Goal: Task Accomplishment & Management: Manage account settings

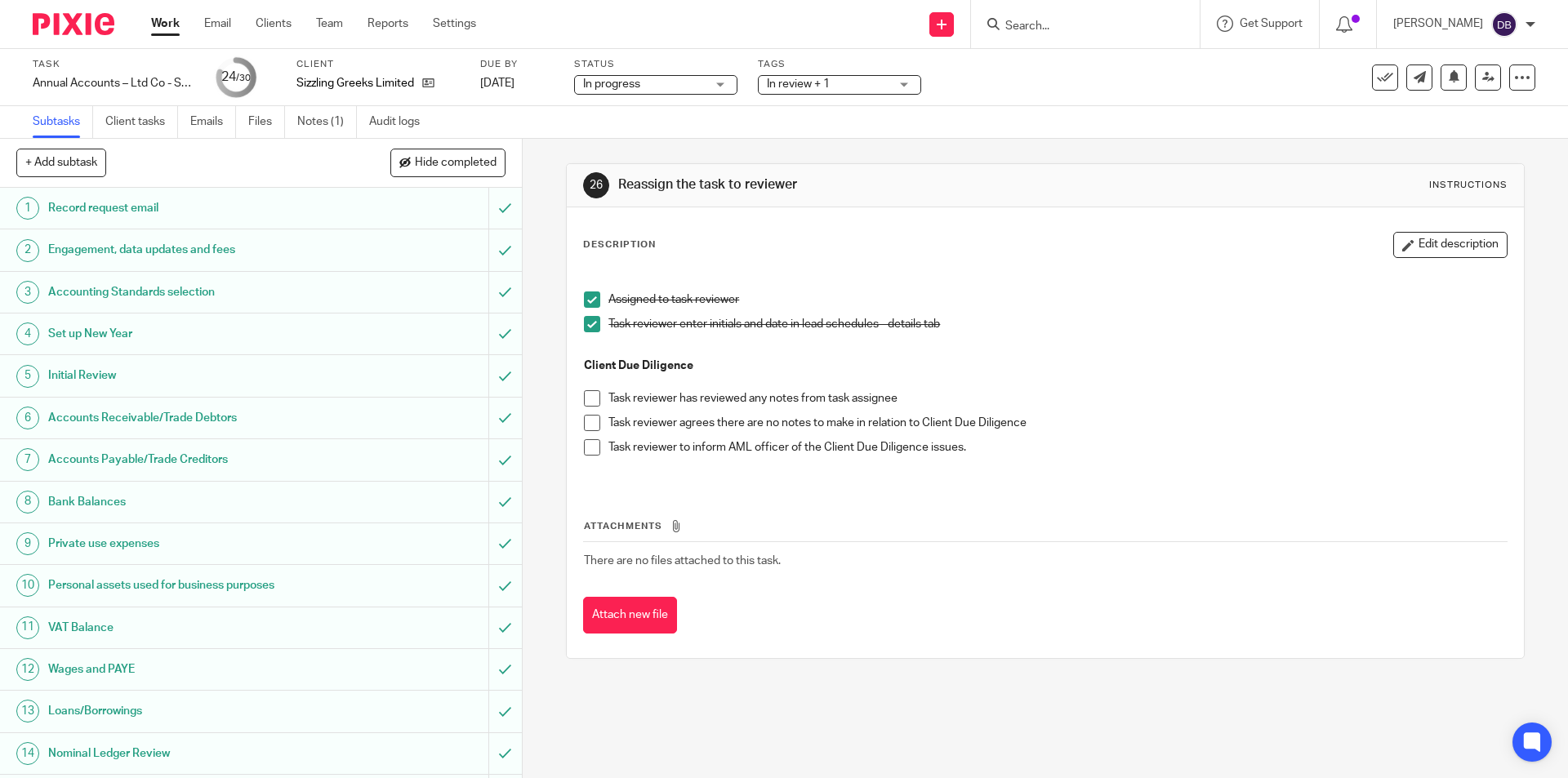
click at [872, 87] on span "In review + 1" at bounding box center [828, 85] width 122 height 17
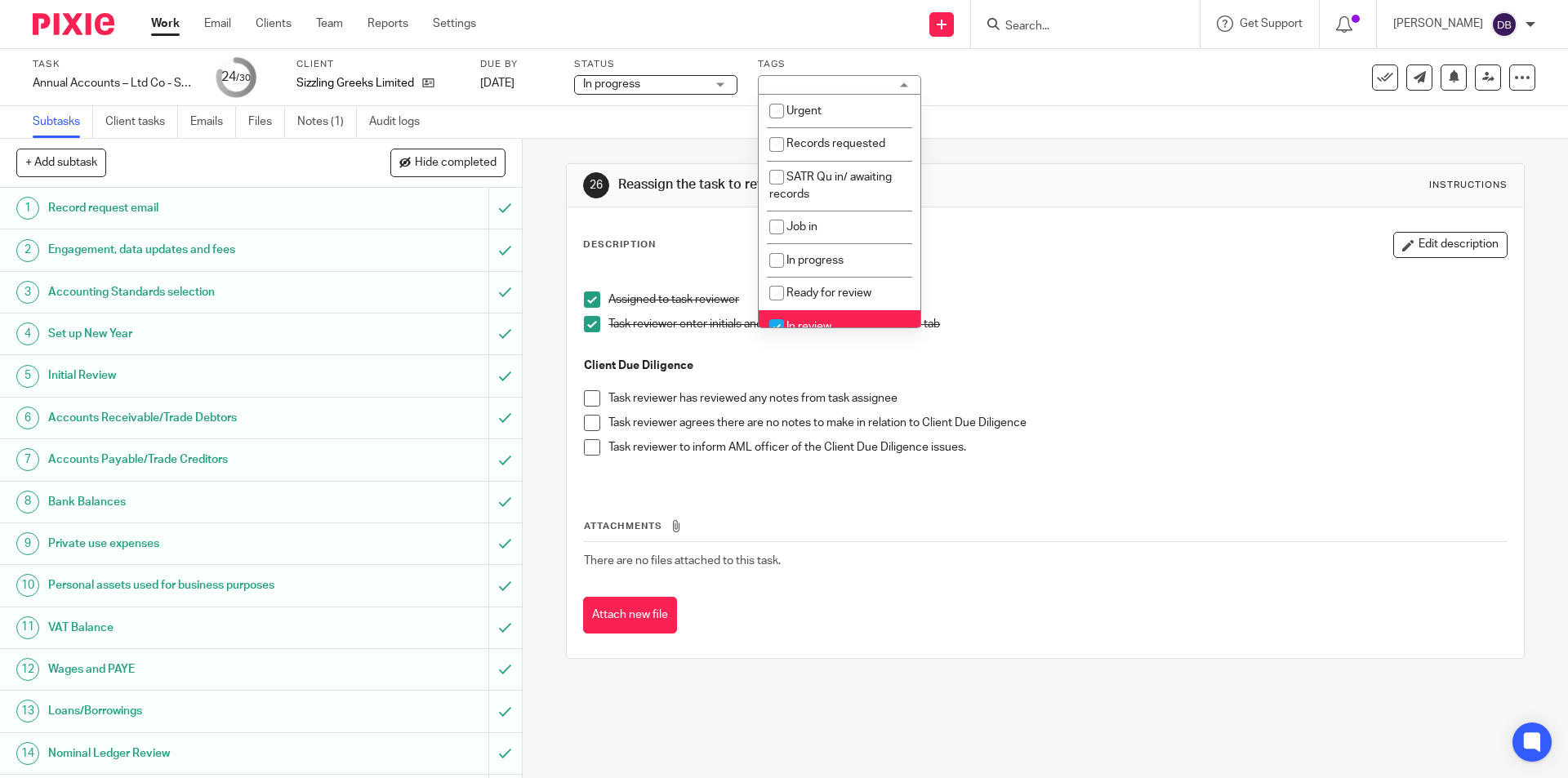
click at [822, 320] on li "In review" at bounding box center [839, 327] width 162 height 33
checkbox input "false"
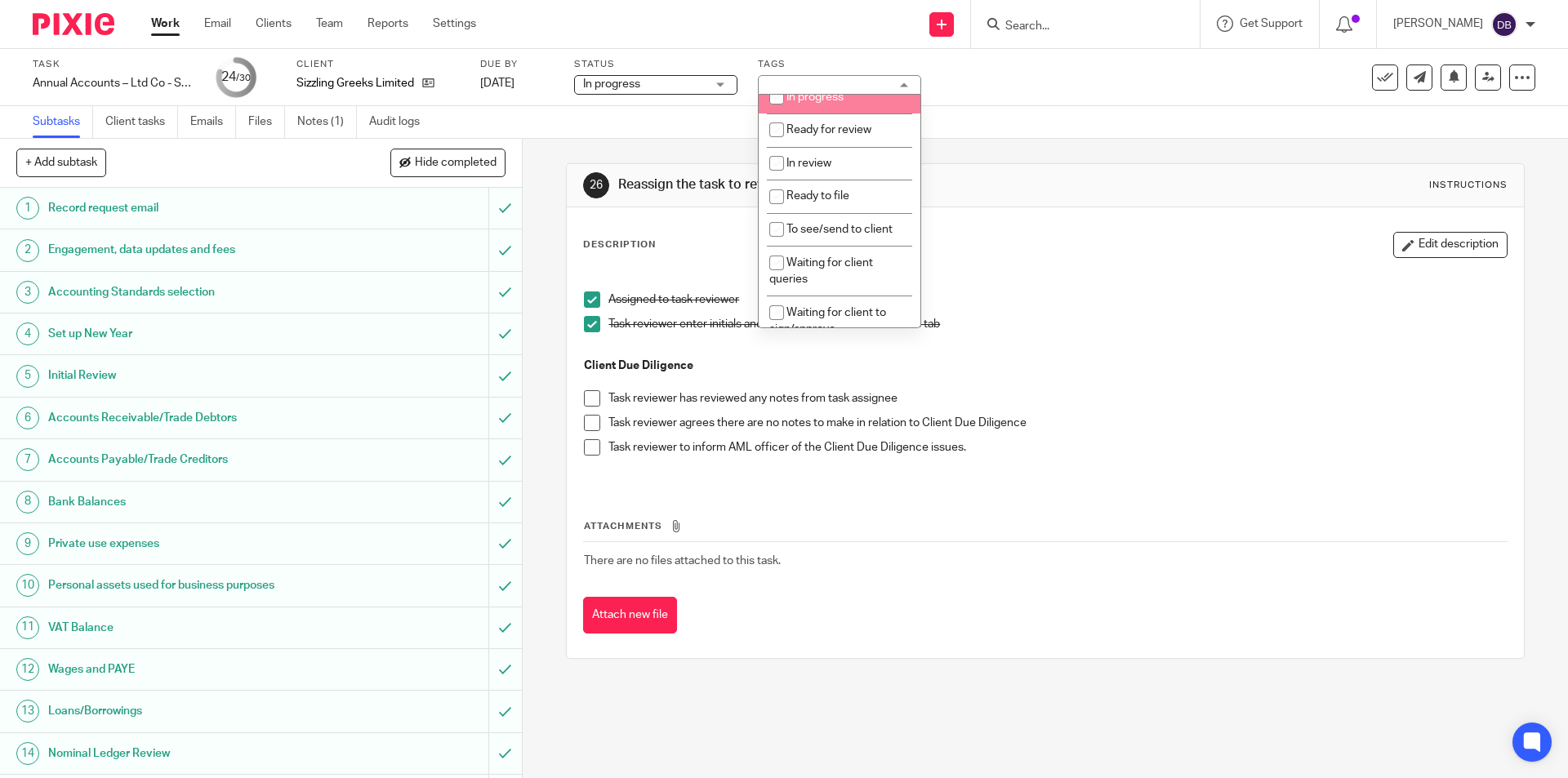
scroll to position [190, 0]
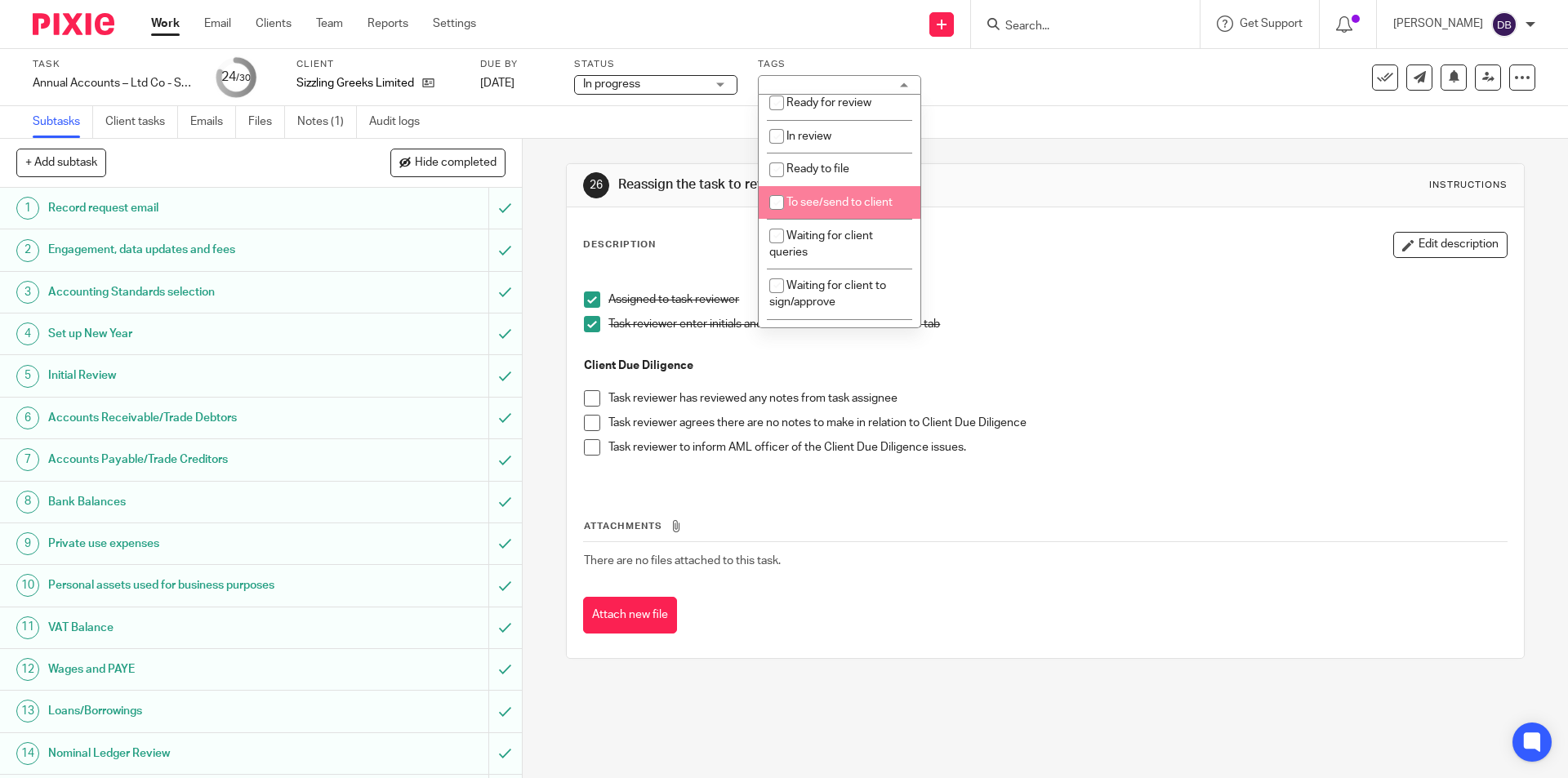
click at [822, 198] on span "To see/send to client" at bounding box center [839, 202] width 107 height 11
click at [821, 201] on span "To see/send to client" at bounding box center [839, 202] width 107 height 11
checkbox input "false"
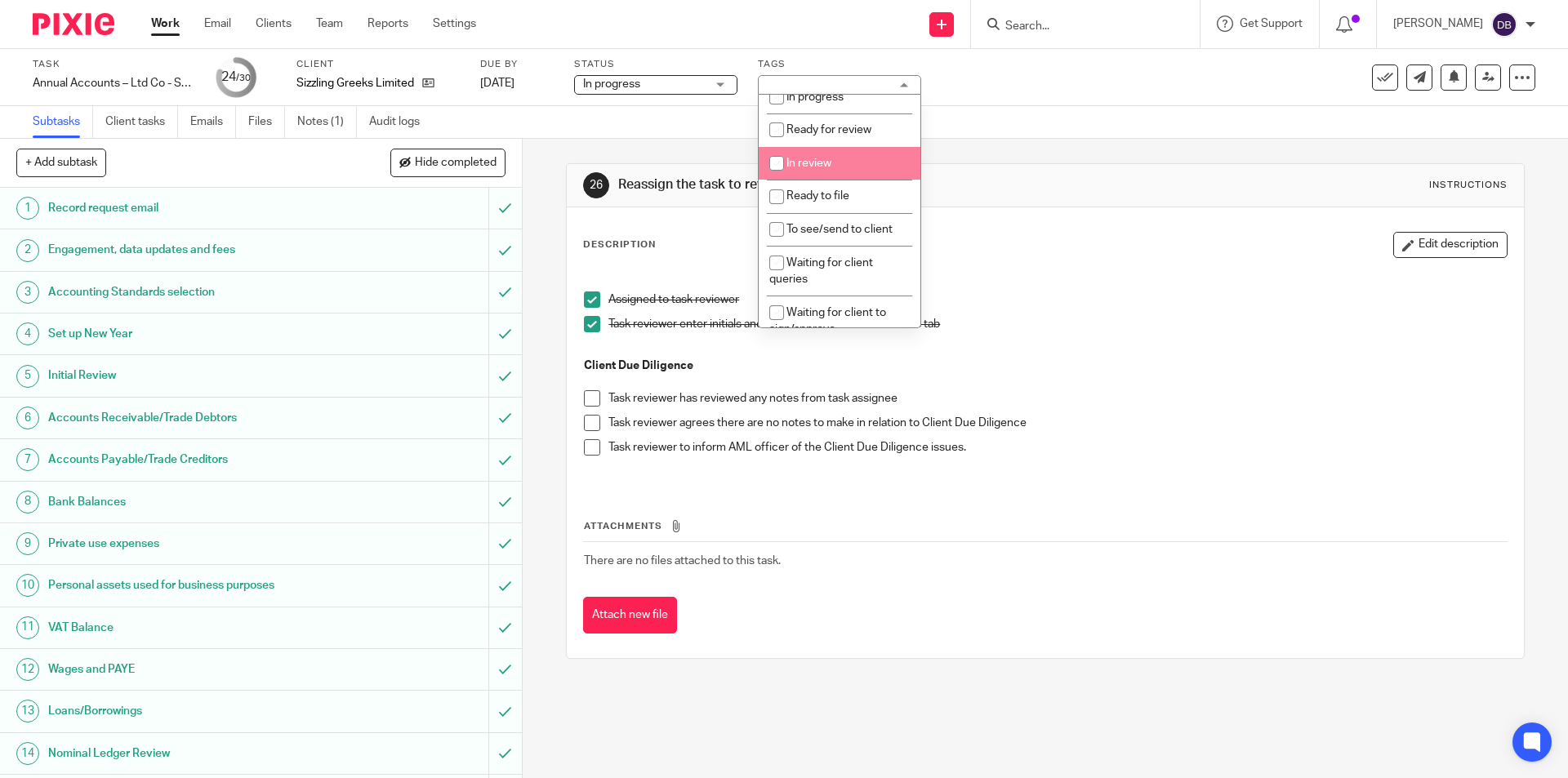
click at [816, 163] on span "In review" at bounding box center [808, 162] width 45 height 11
checkbox input "true"
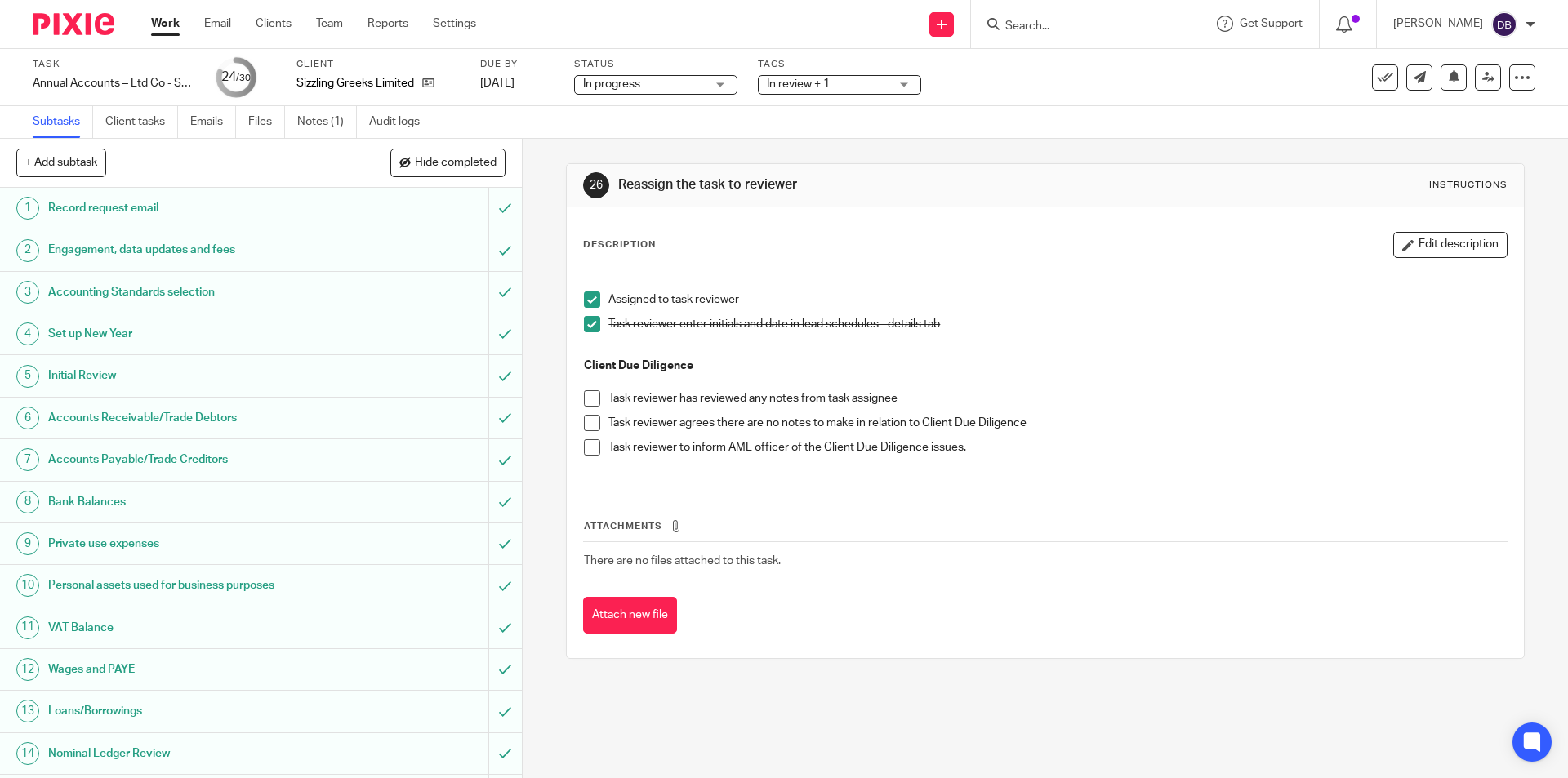
click at [542, 355] on div "26 Reassign the task to reviewer Instructions Description Edit description Assi…" at bounding box center [1045, 458] width 1046 height 639
click at [591, 420] on span at bounding box center [591, 423] width 17 height 17
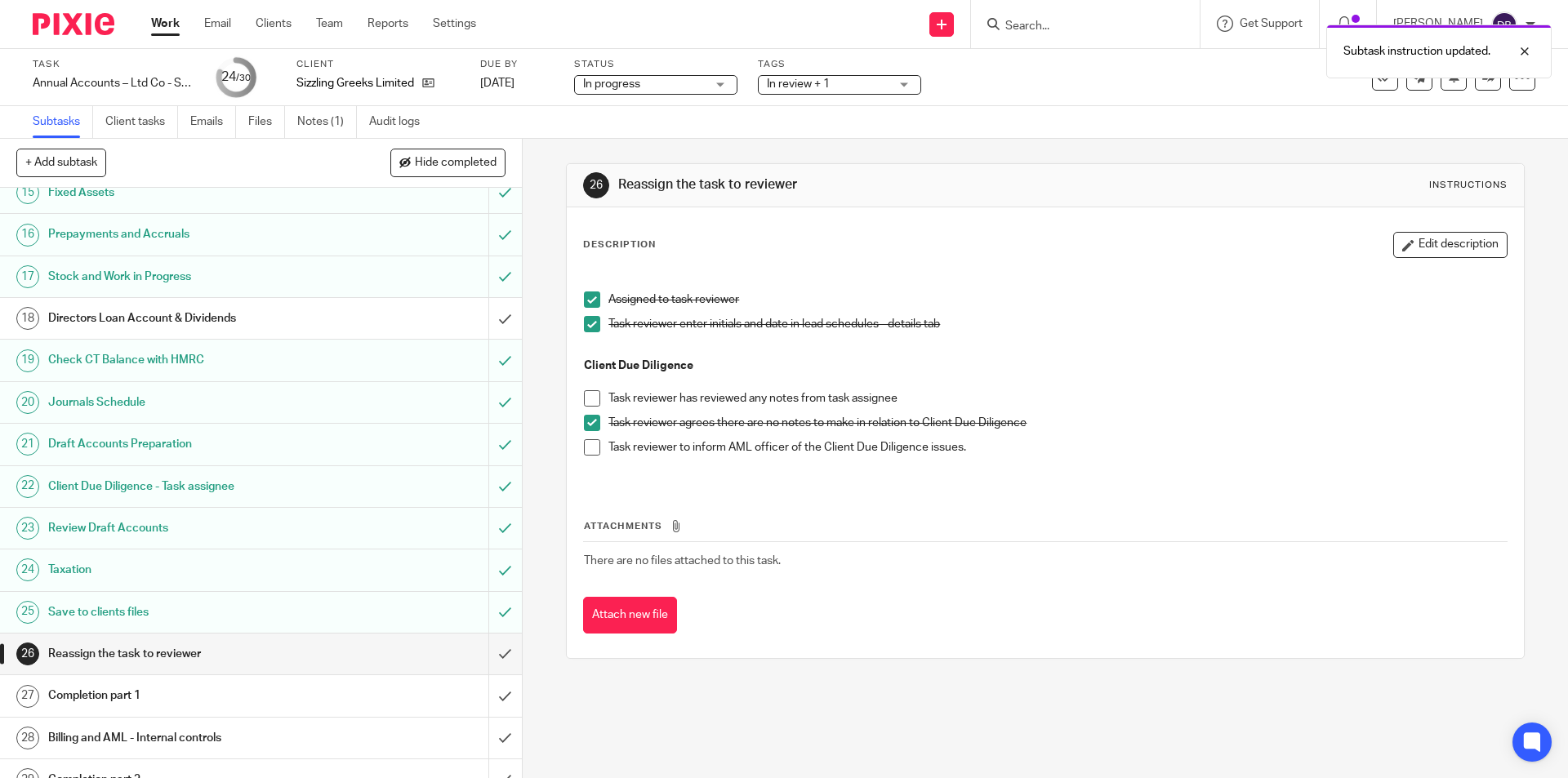
scroll to position [668, 0]
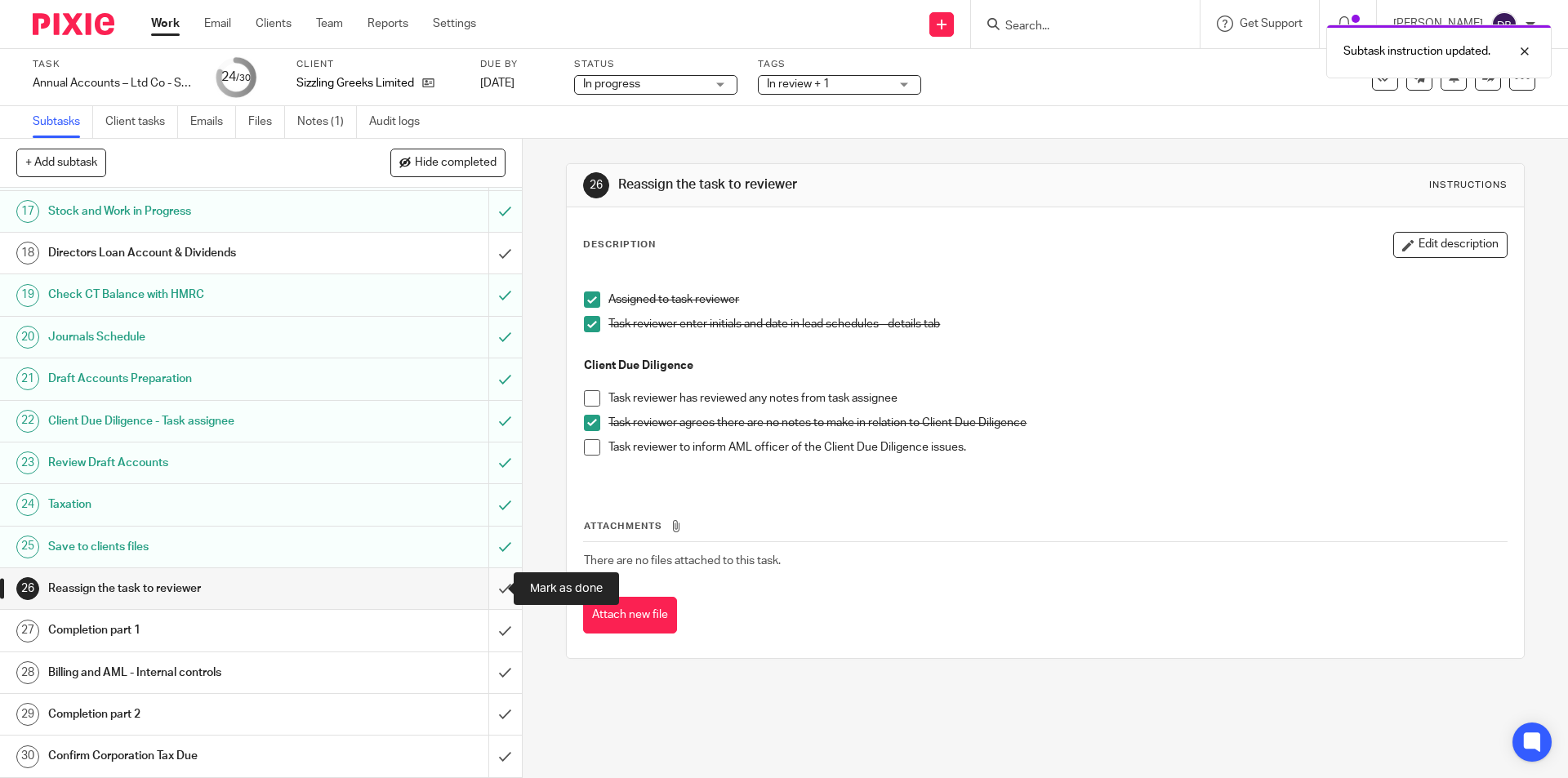
click at [486, 583] on input "submit" at bounding box center [260, 589] width 522 height 41
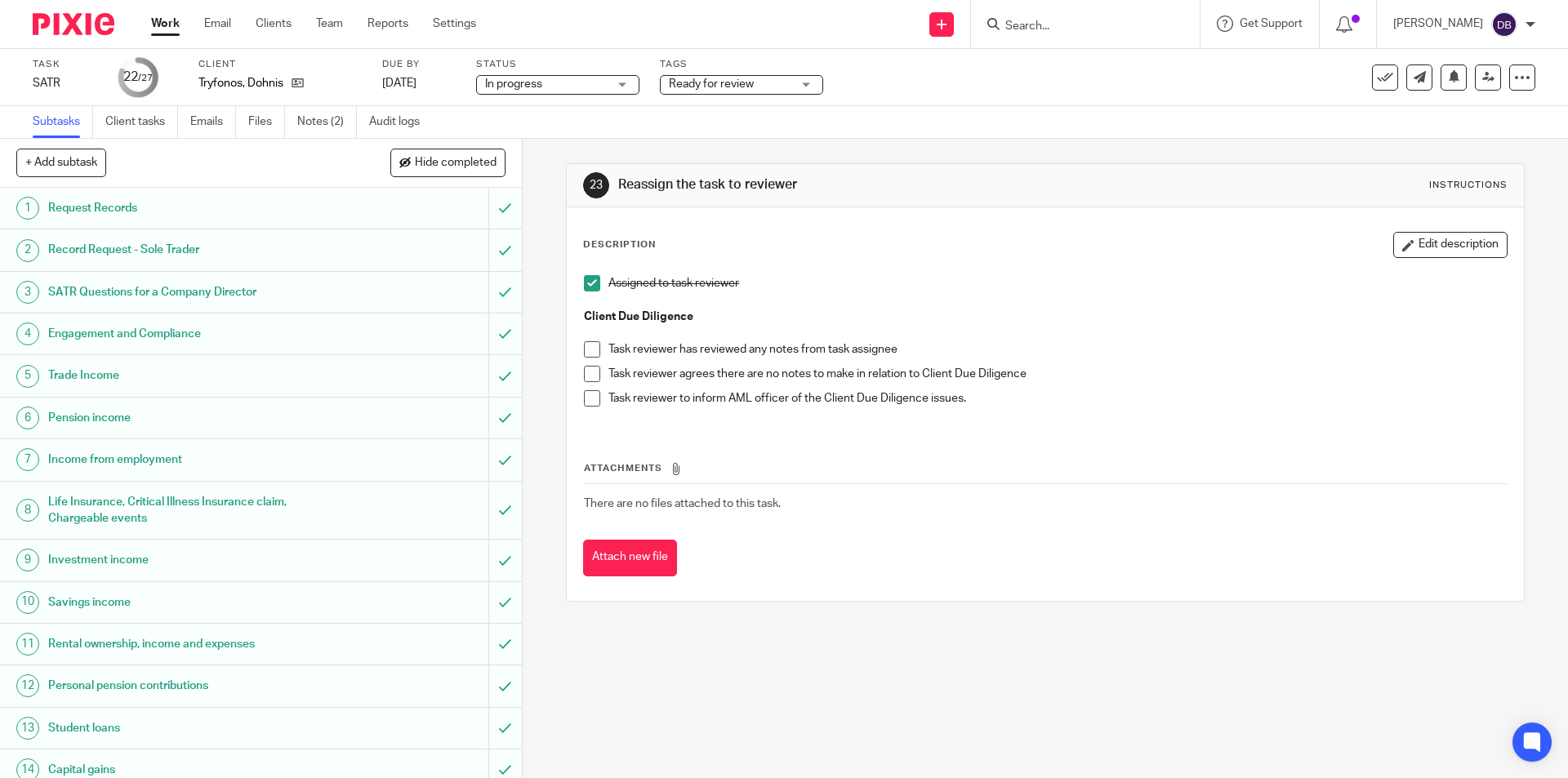
click at [798, 81] on div "Ready for review" at bounding box center [741, 85] width 163 height 19
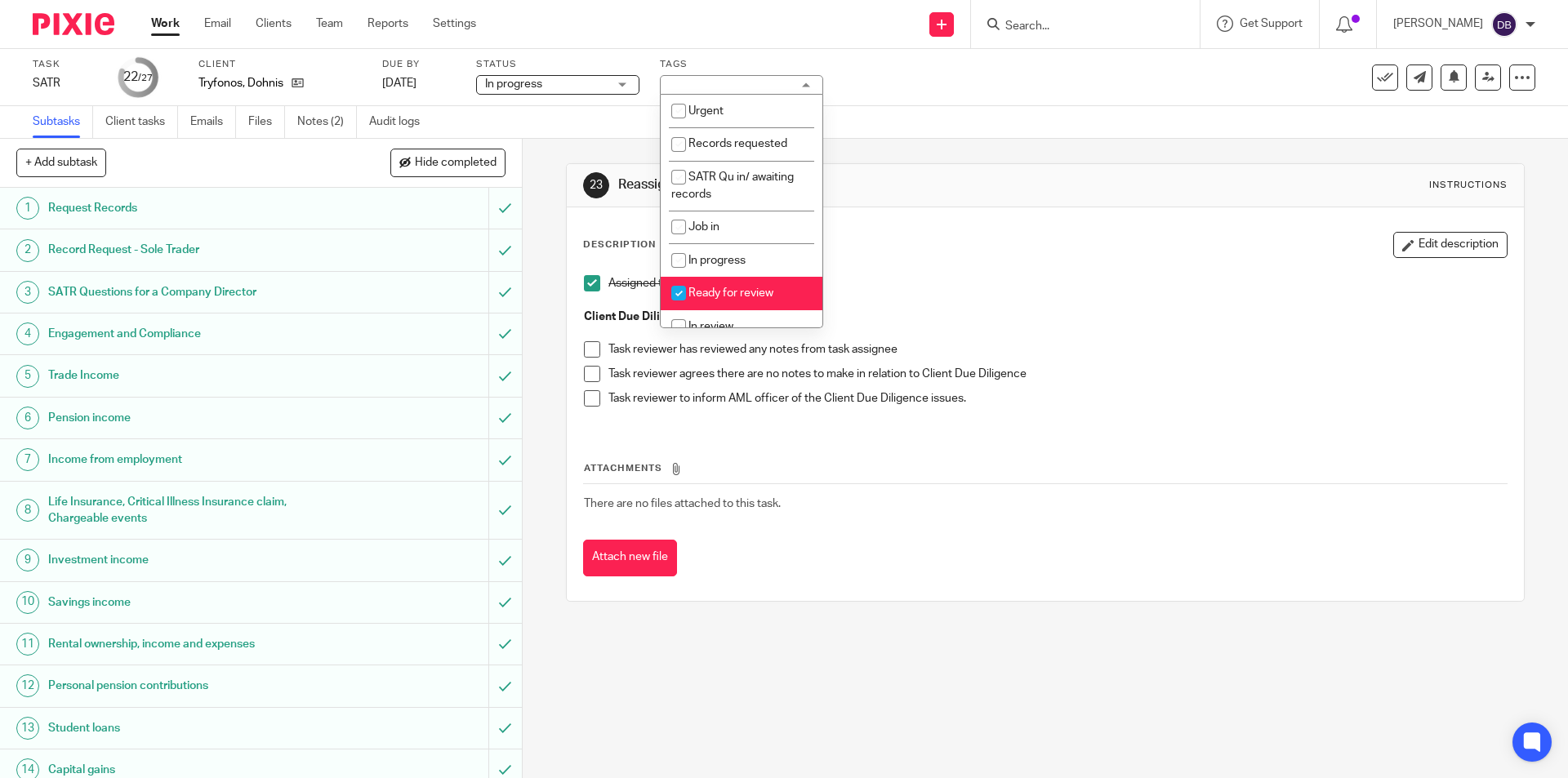
click at [718, 289] on span "Ready for review" at bounding box center [730, 293] width 85 height 11
checkbox input "false"
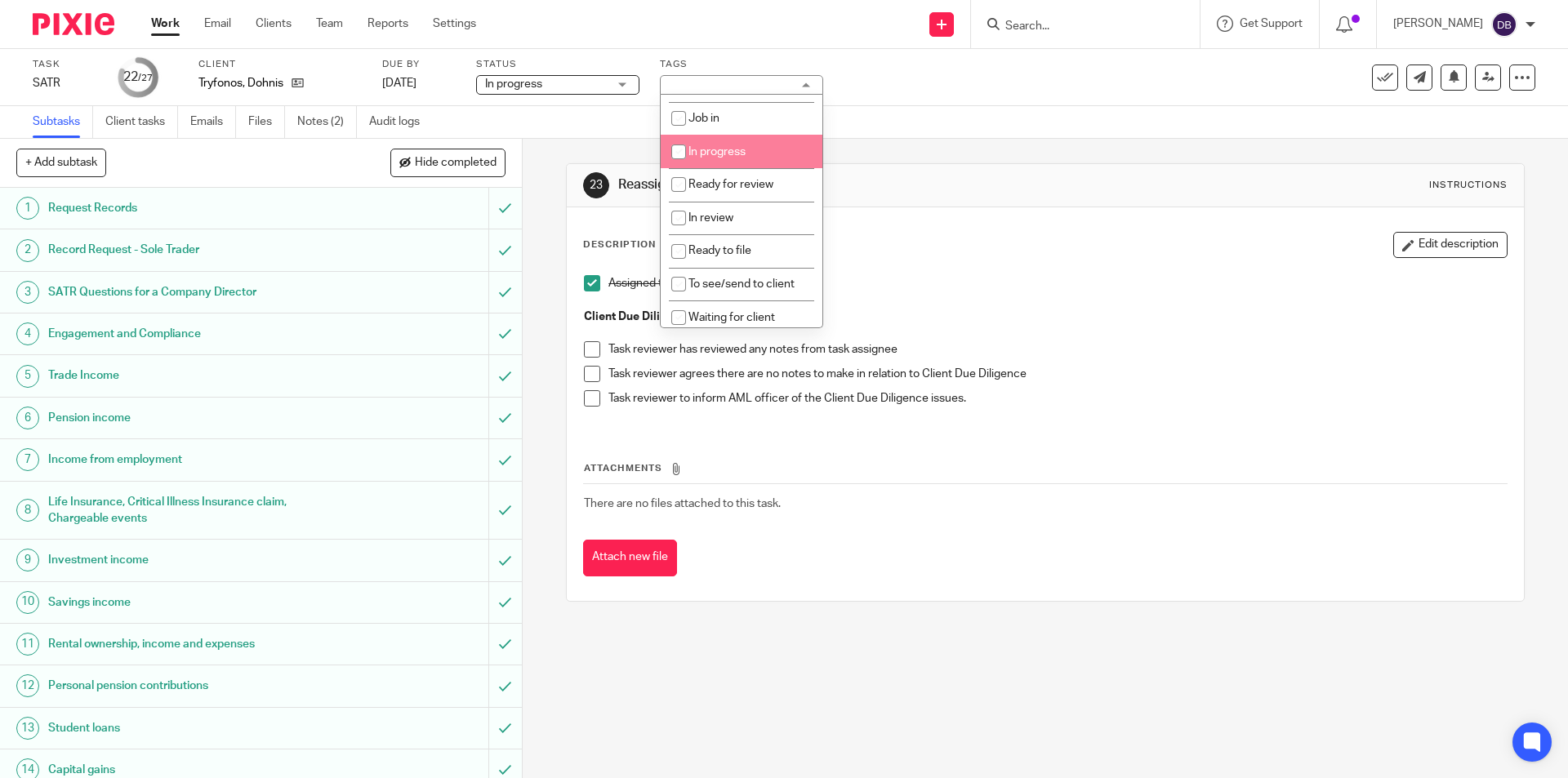
scroll to position [163, 0]
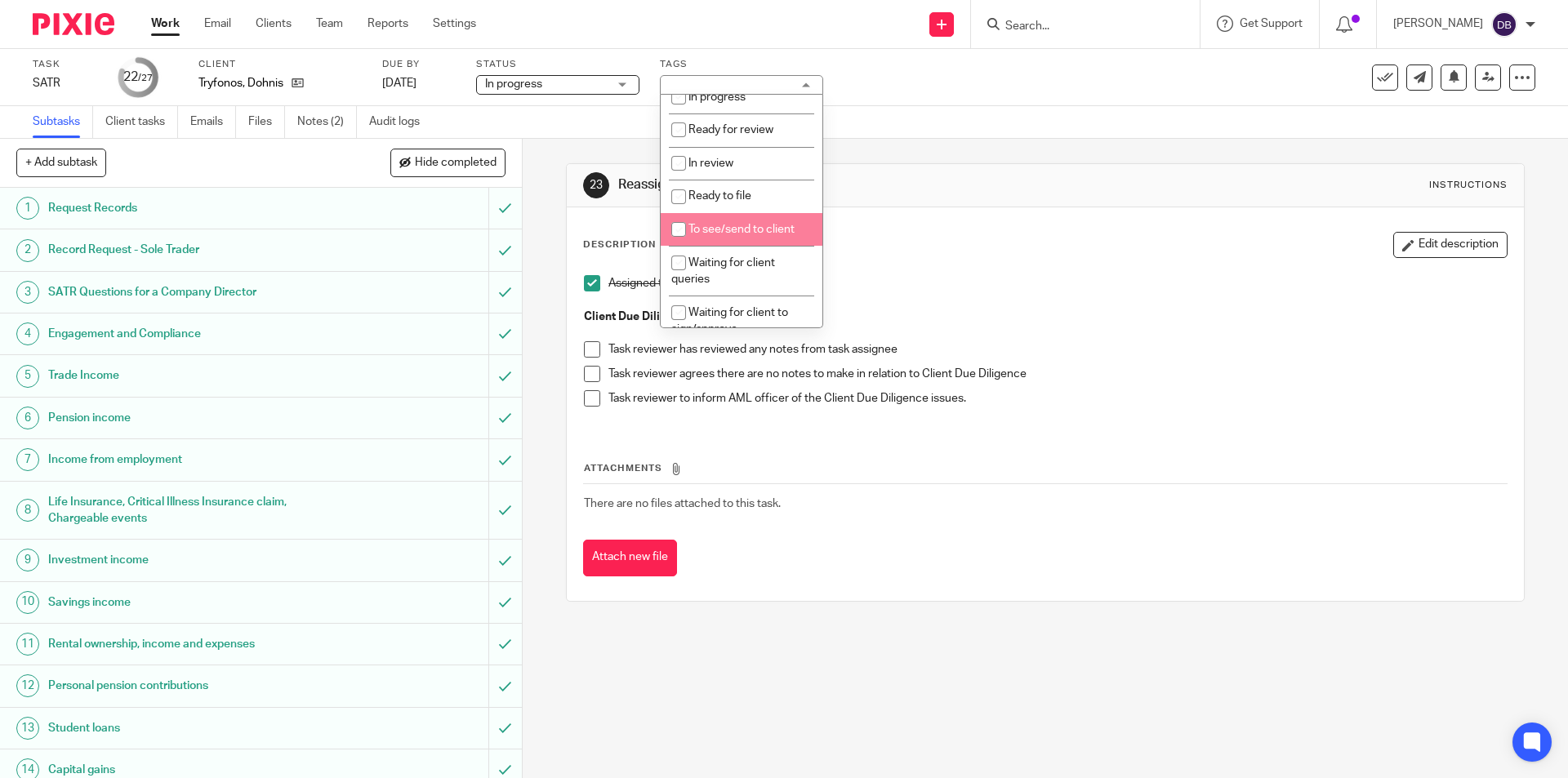
click at [704, 231] on span "To see/send to client" at bounding box center [742, 229] width 107 height 11
checkbox input "true"
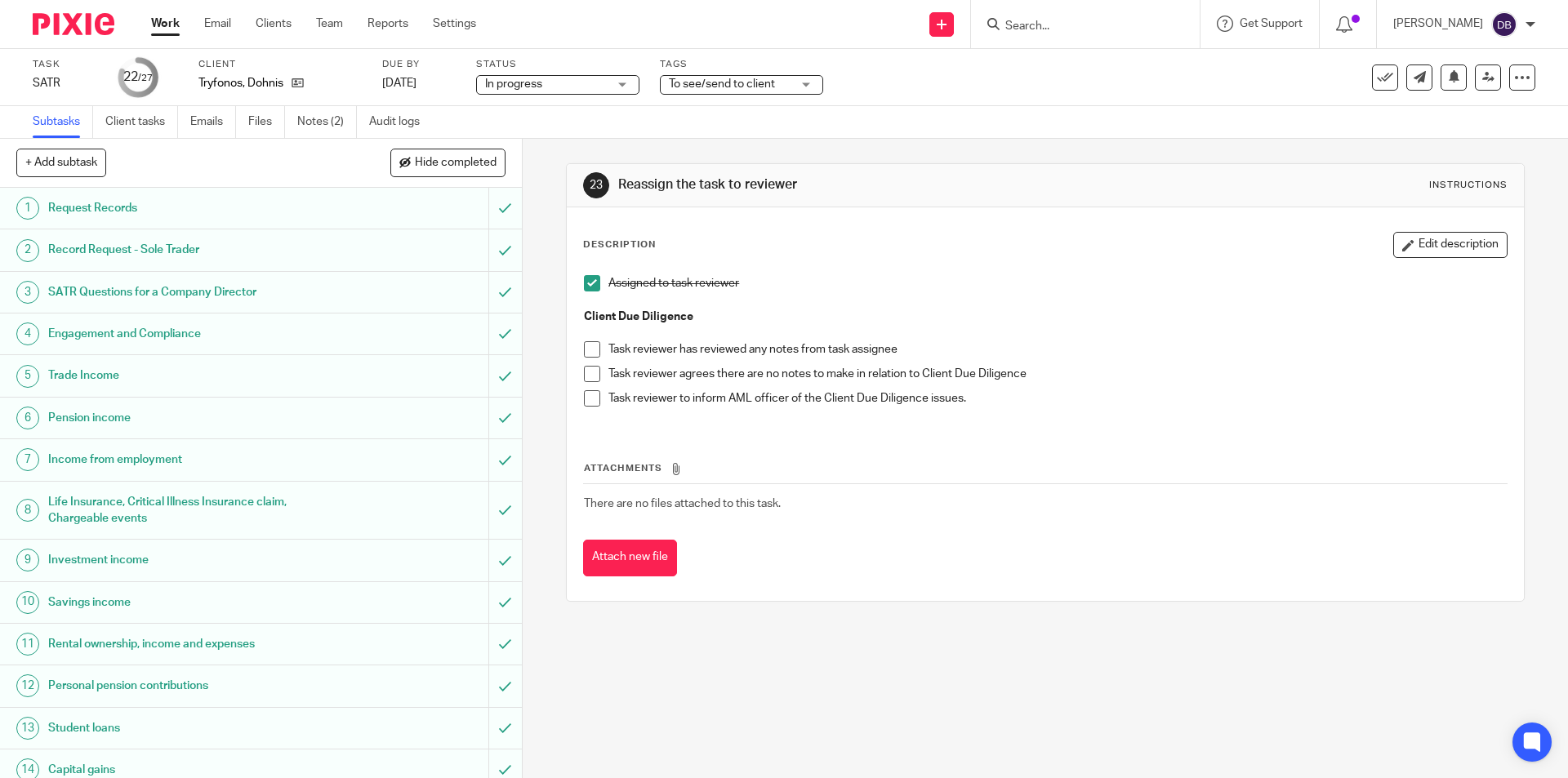
click at [544, 316] on div "23 Reassign the task to reviewer Instructions Description Edit description Assi…" at bounding box center [1045, 458] width 1046 height 639
click at [586, 375] on span at bounding box center [591, 374] width 17 height 17
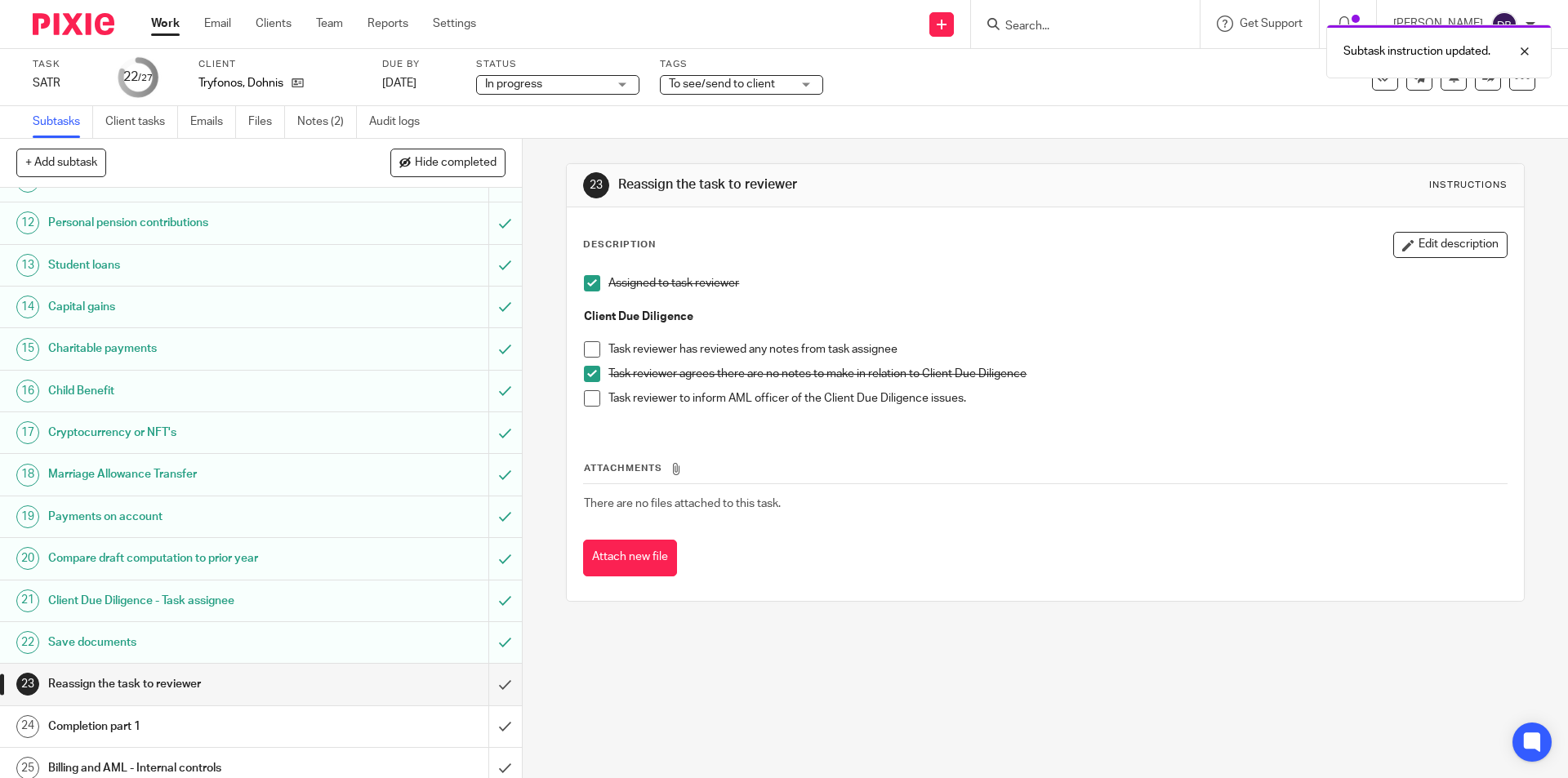
scroll to position [558, 0]
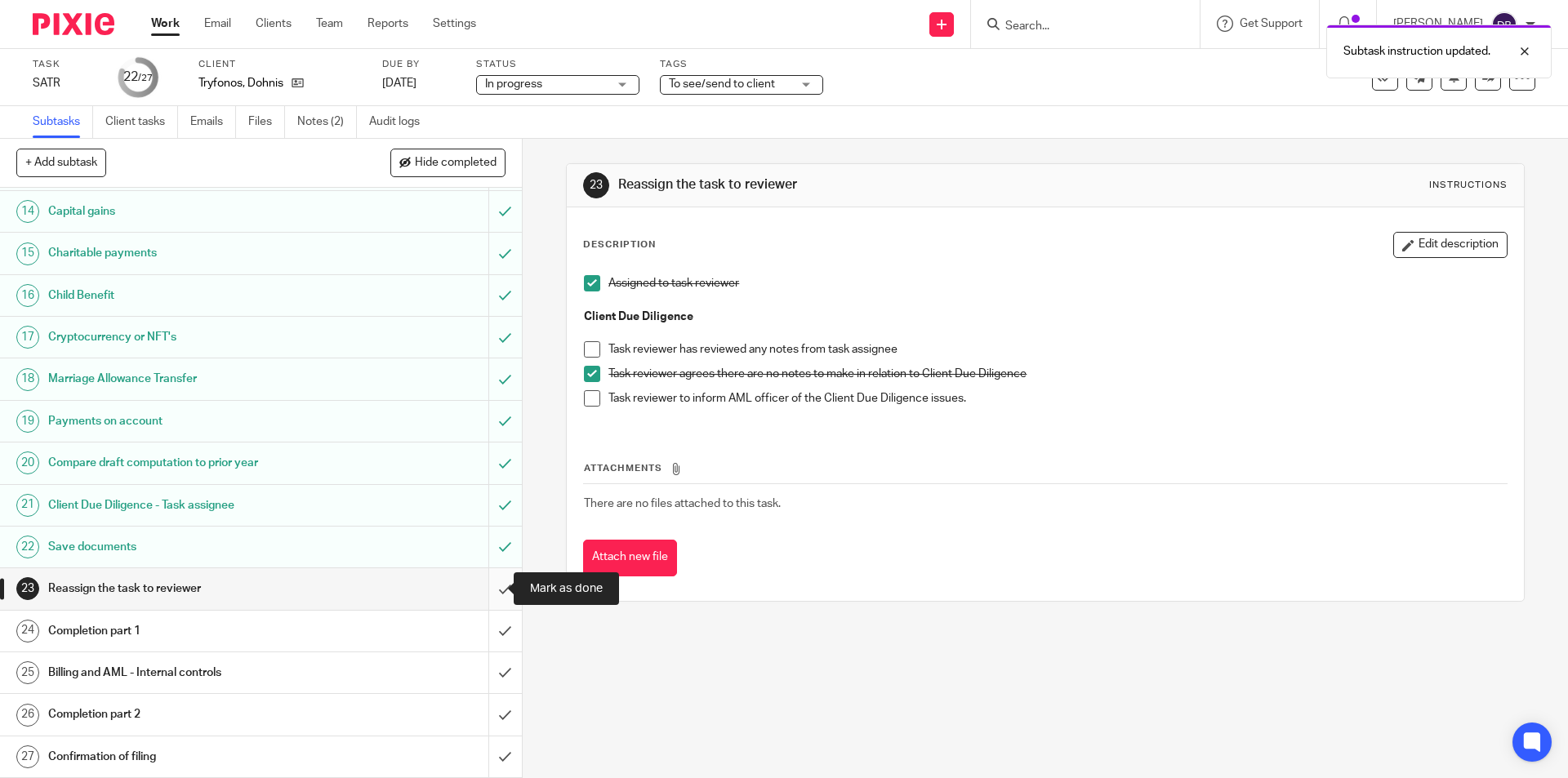
click at [482, 589] on input "submit" at bounding box center [260, 589] width 522 height 41
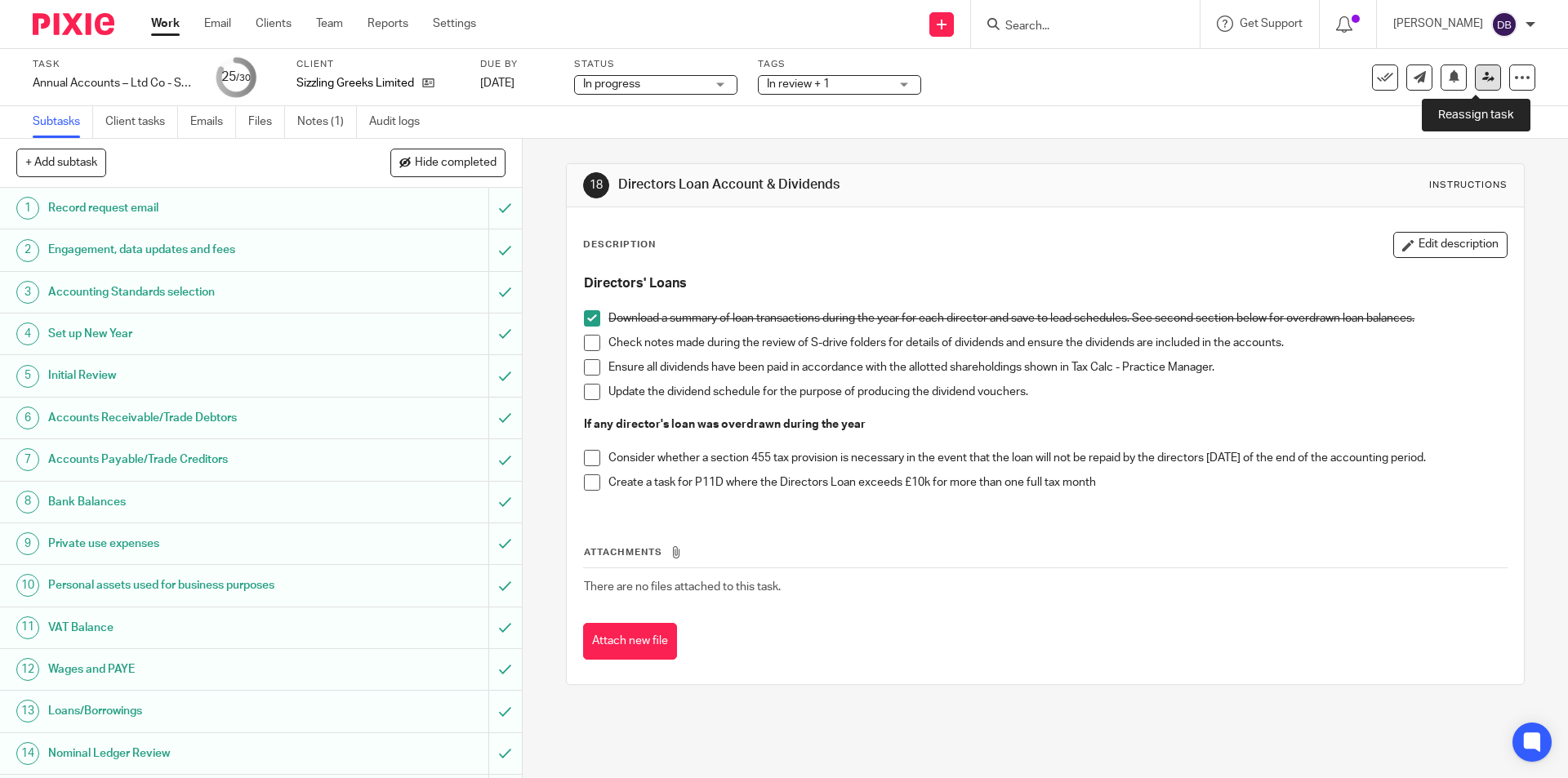
click at [1482, 77] on icon at bounding box center [1489, 77] width 12 height 12
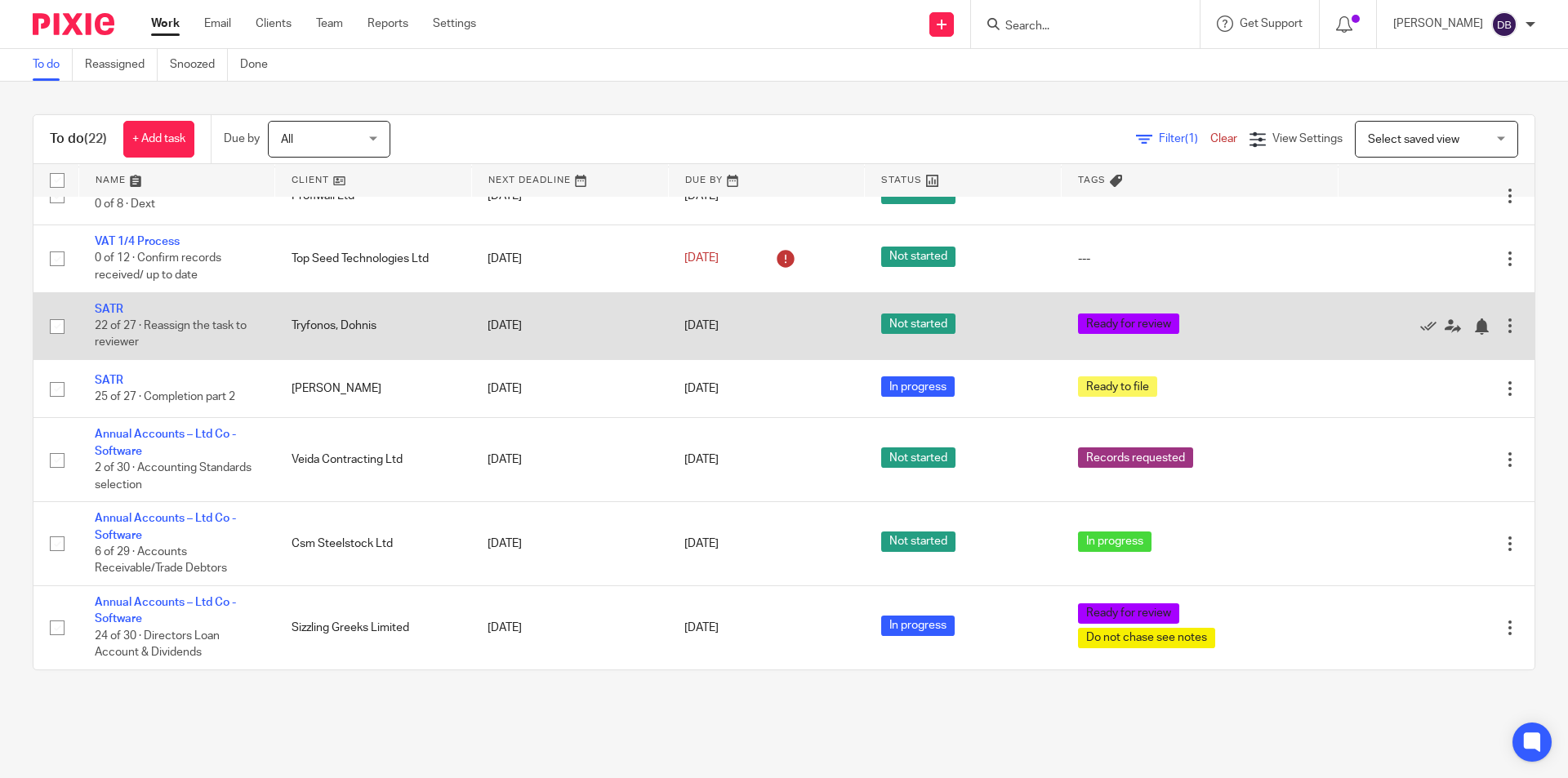
scroll to position [1029, 0]
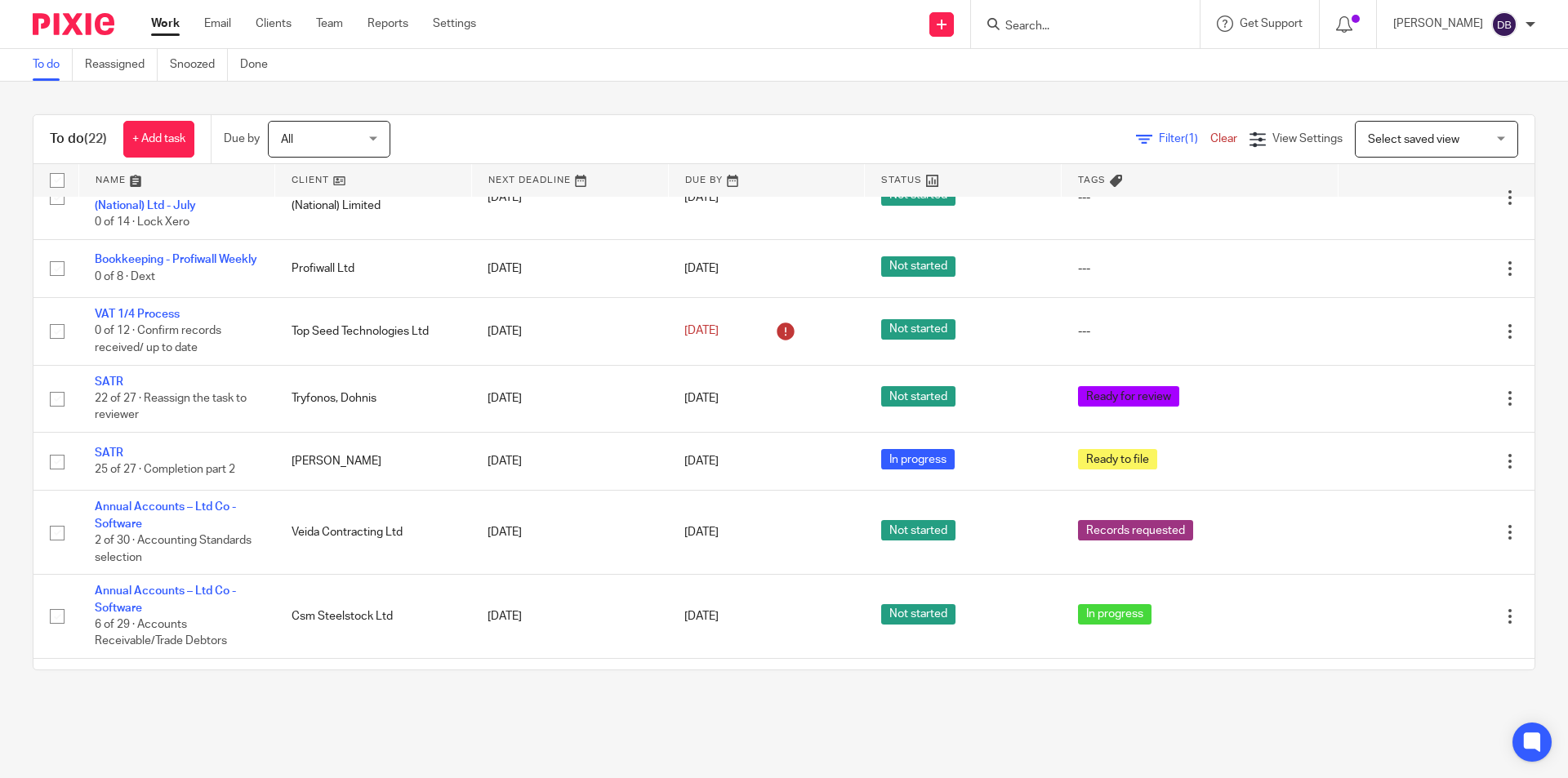
click at [161, 28] on link "Work" at bounding box center [165, 24] width 29 height 17
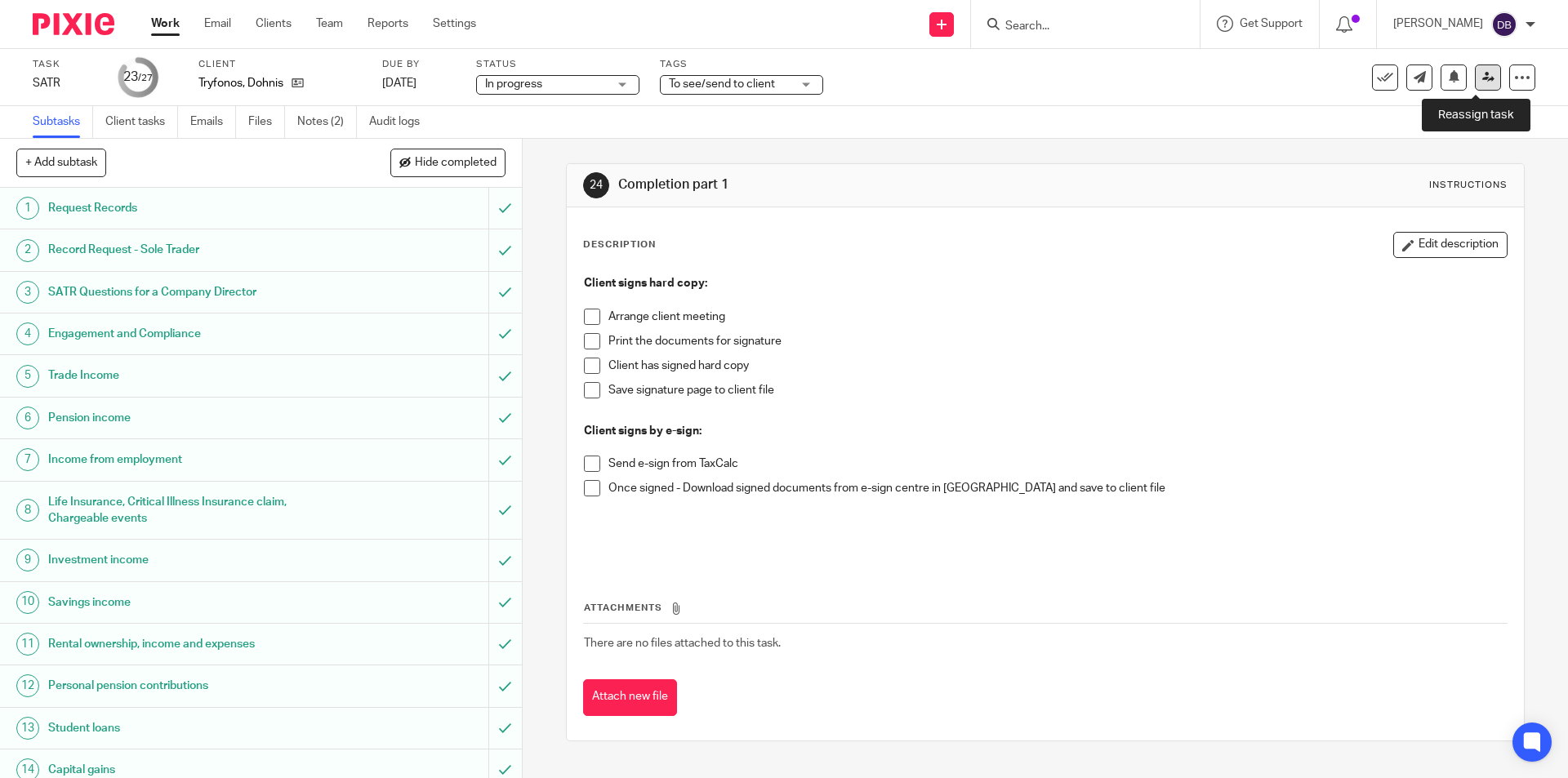
click at [1482, 78] on icon at bounding box center [1489, 77] width 12 height 12
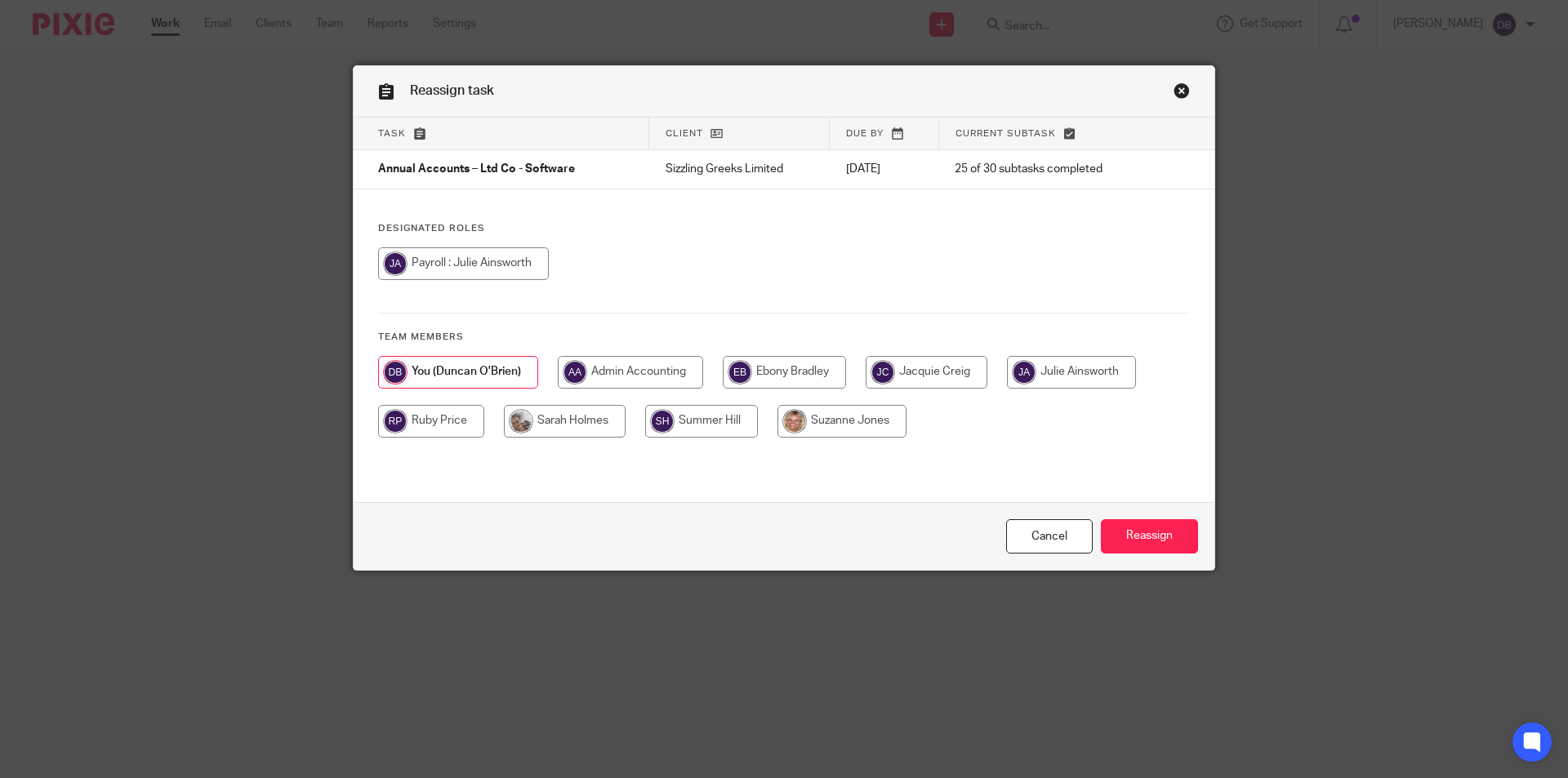
click at [420, 418] on input "radio" at bounding box center [432, 421] width 107 height 32
radio input "true"
click at [1137, 532] on input "Reassign" at bounding box center [1149, 537] width 97 height 35
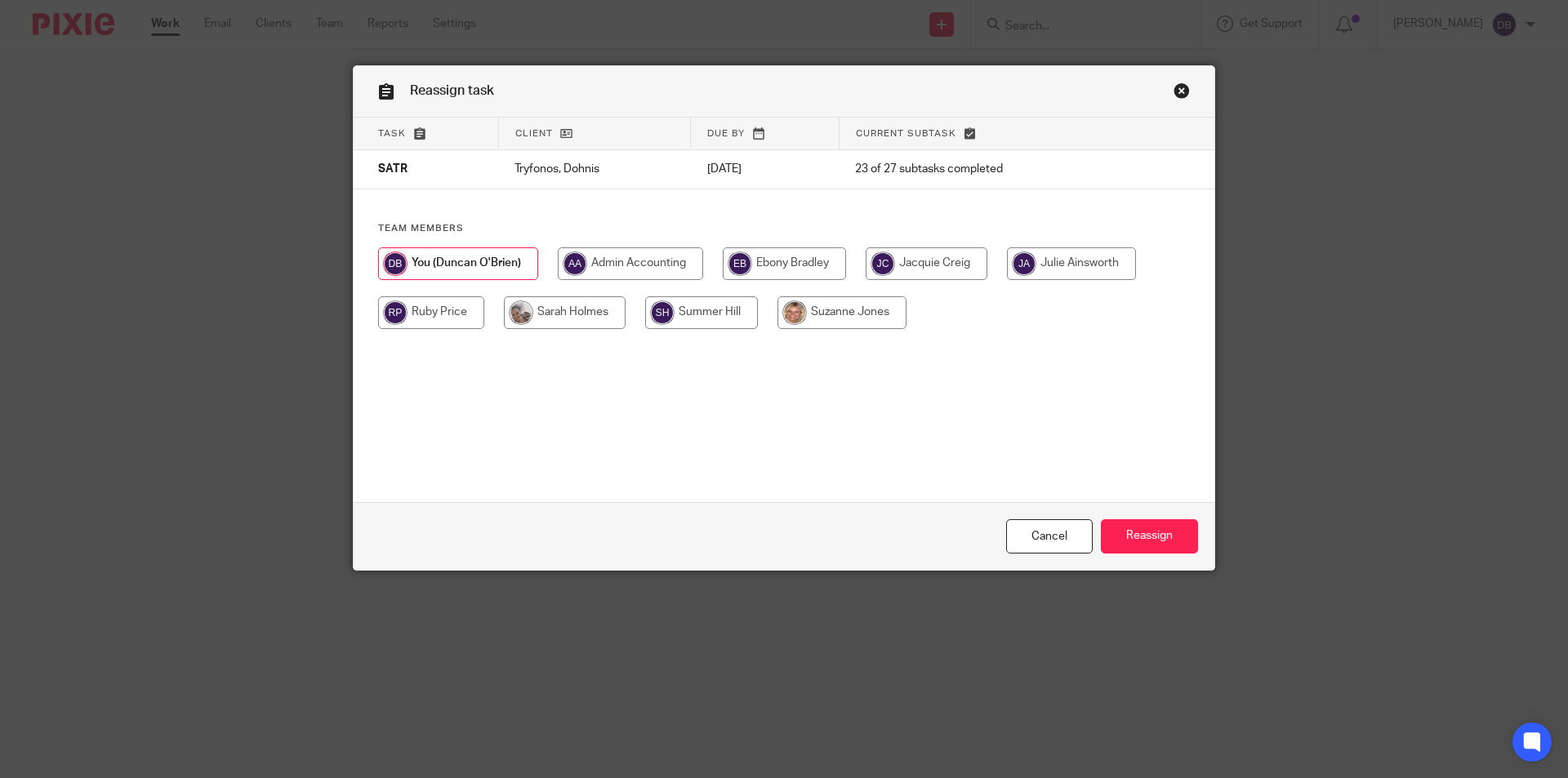
click at [437, 313] on input "radio" at bounding box center [432, 312] width 107 height 32
radio input "true"
click at [1124, 531] on input "Reassign" at bounding box center [1149, 537] width 97 height 35
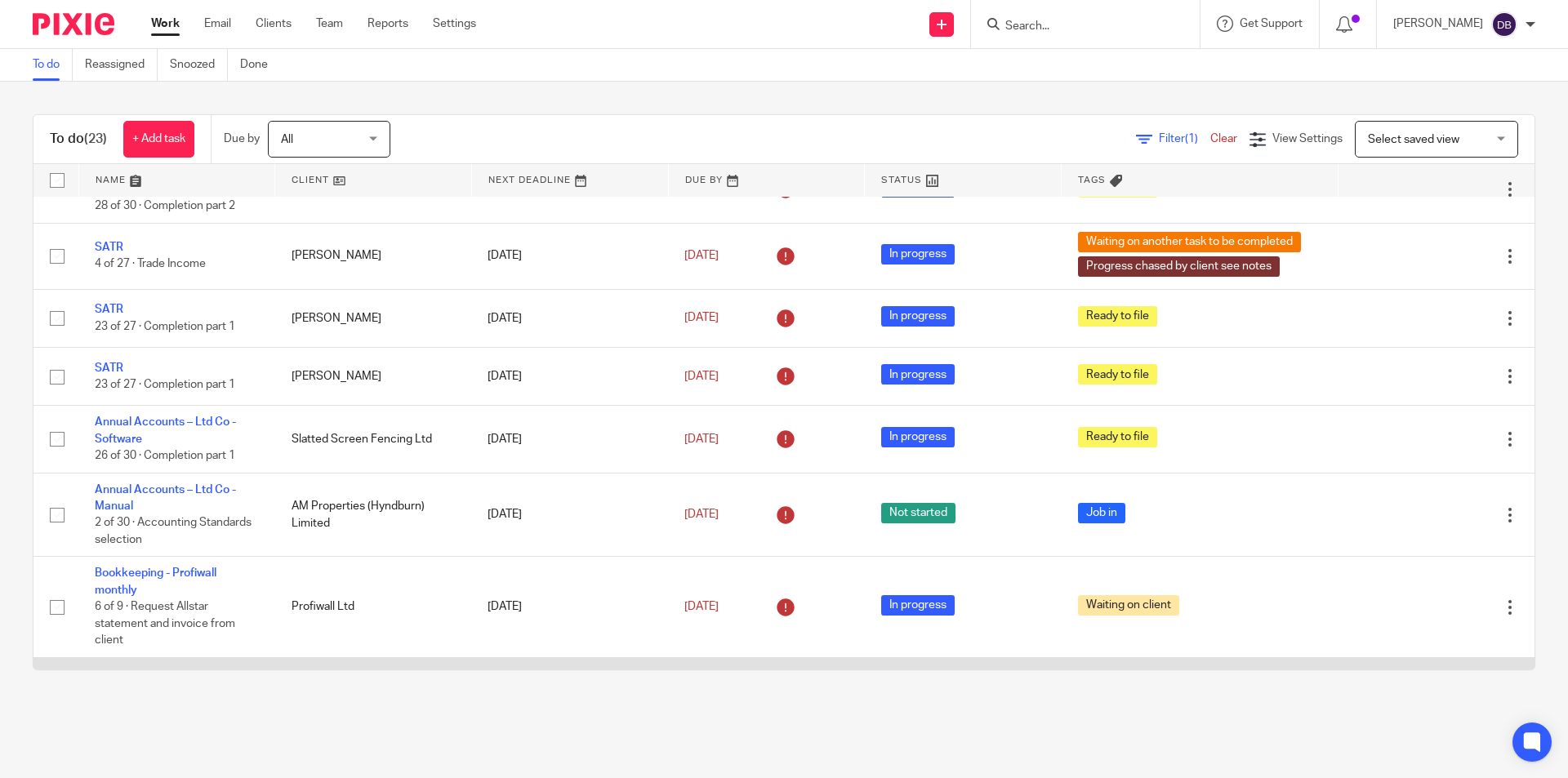
scroll to position [625, 0]
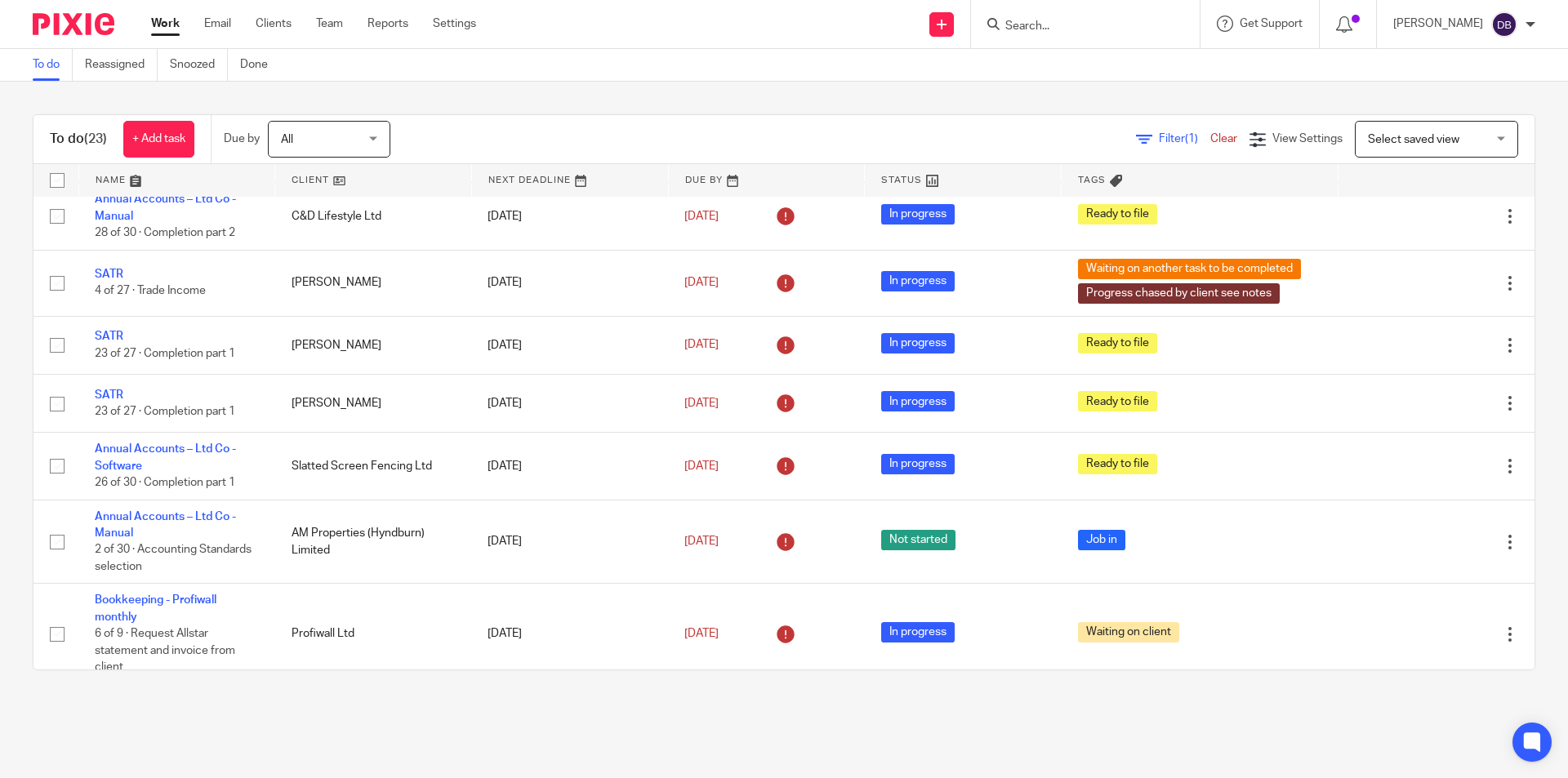
click at [169, 29] on link "Work" at bounding box center [165, 24] width 29 height 17
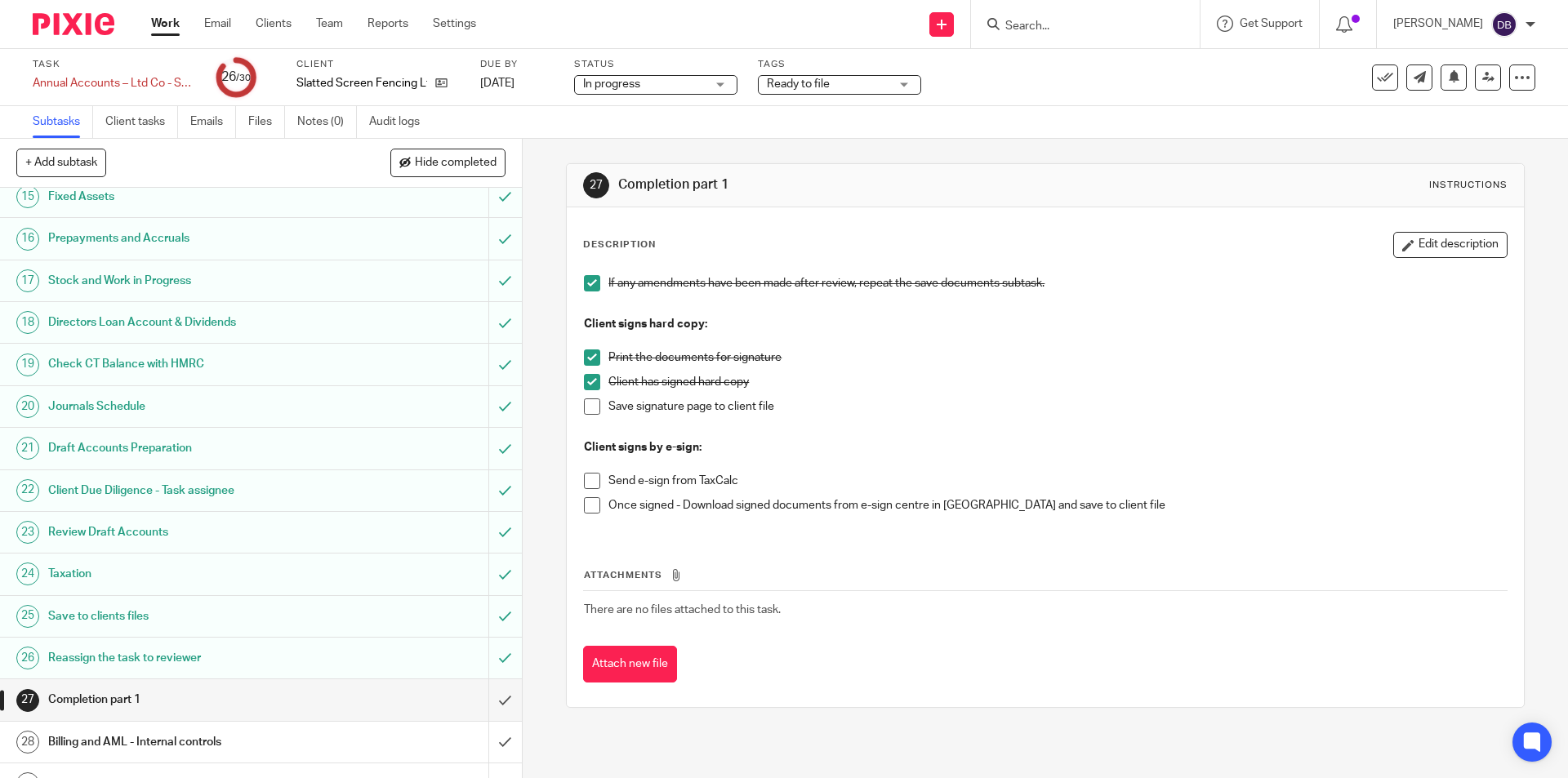
scroll to position [668, 0]
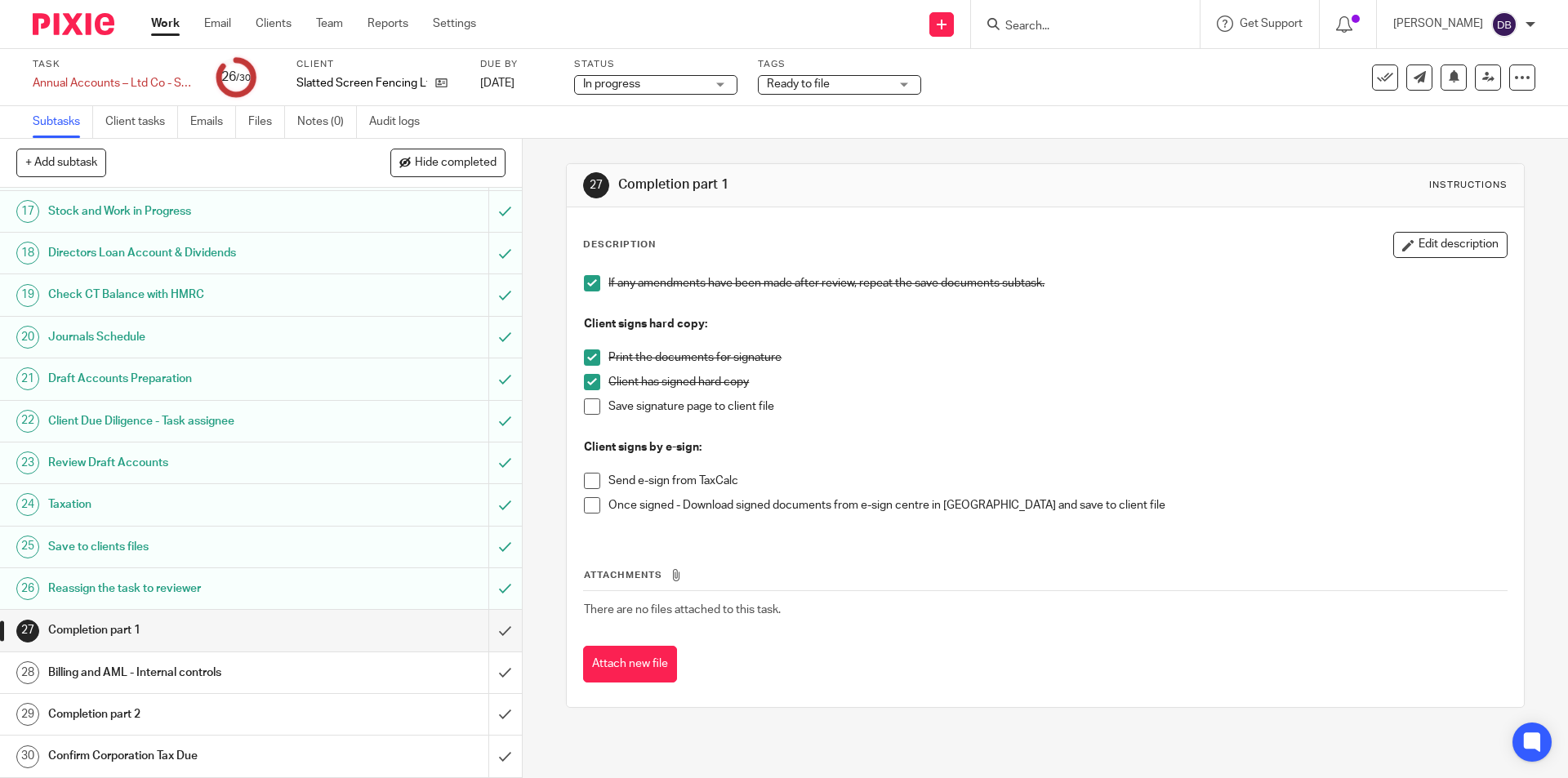
click at [585, 407] on span at bounding box center [591, 406] width 17 height 17
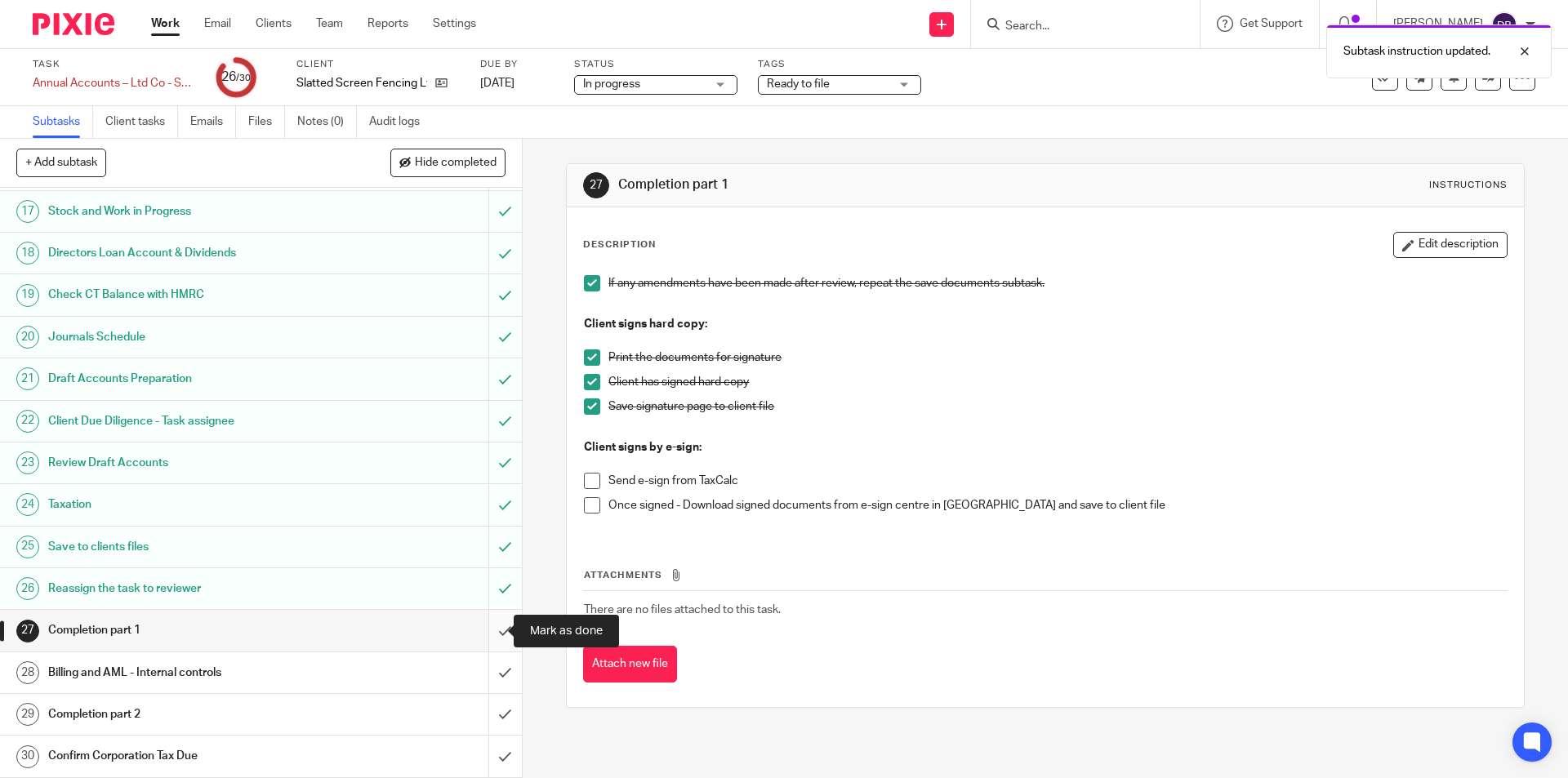
click at [489, 631] on input "submit" at bounding box center [260, 630] width 522 height 41
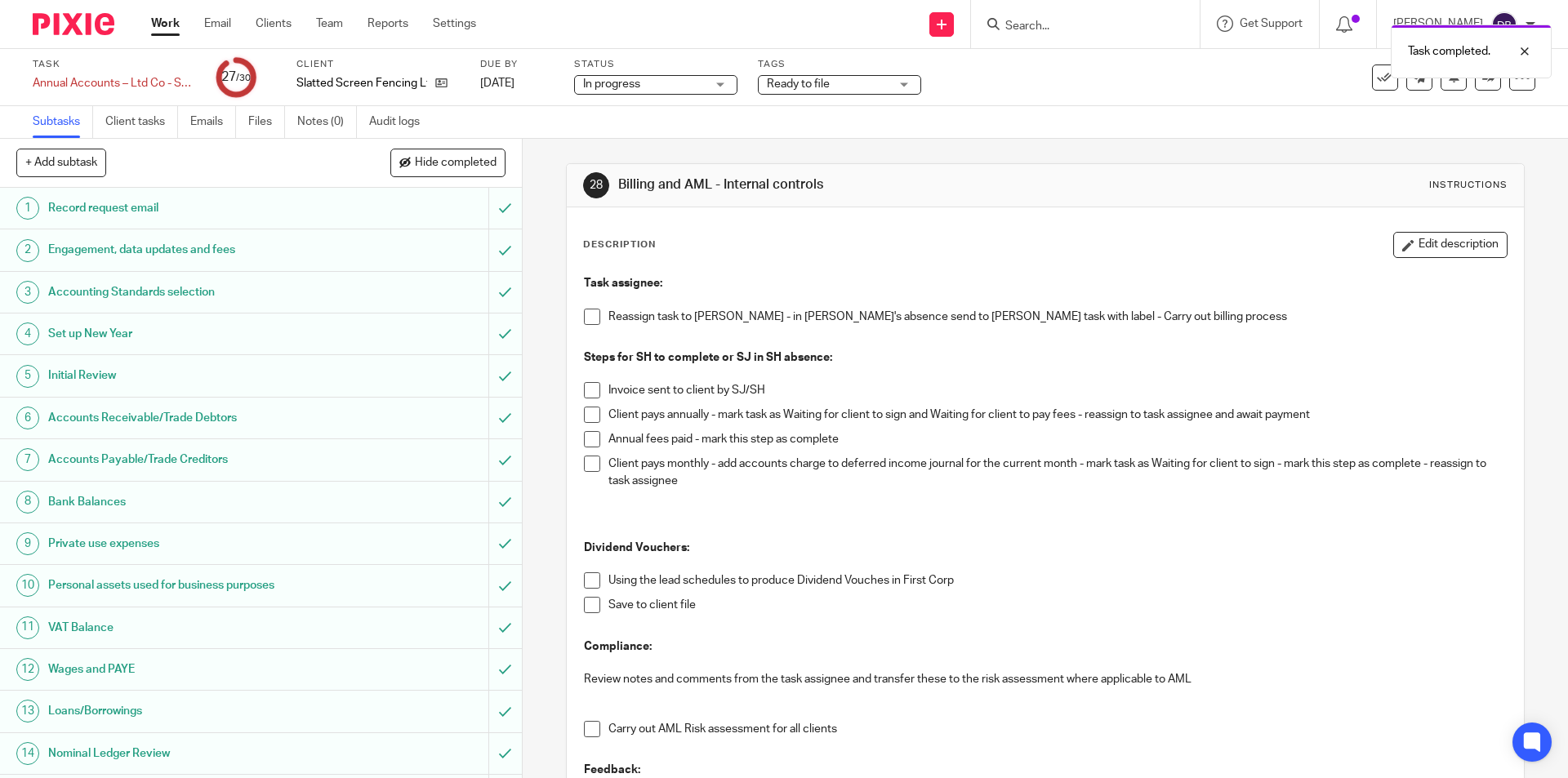
click at [589, 316] on span at bounding box center [591, 316] width 17 height 17
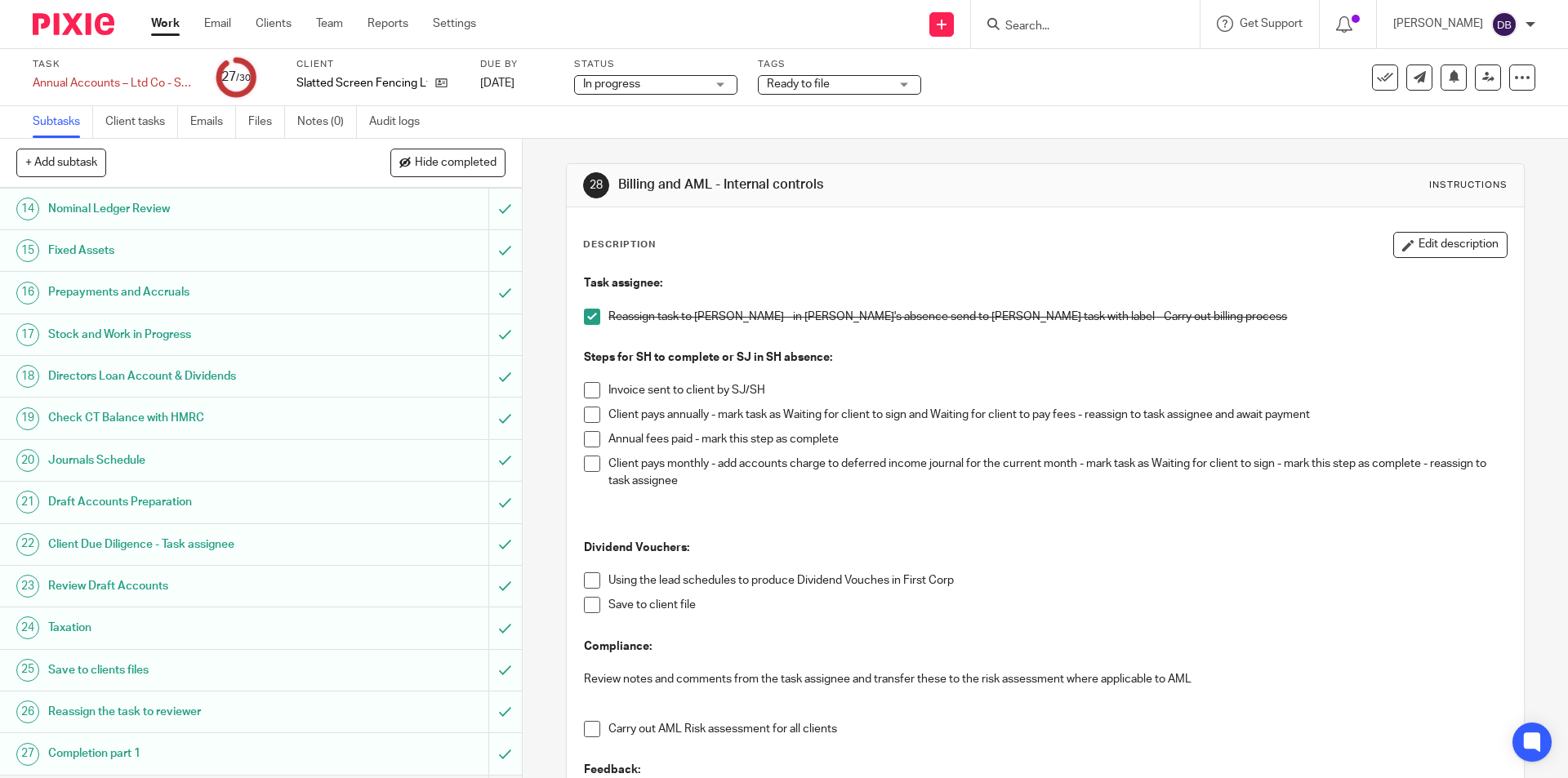
scroll to position [668, 0]
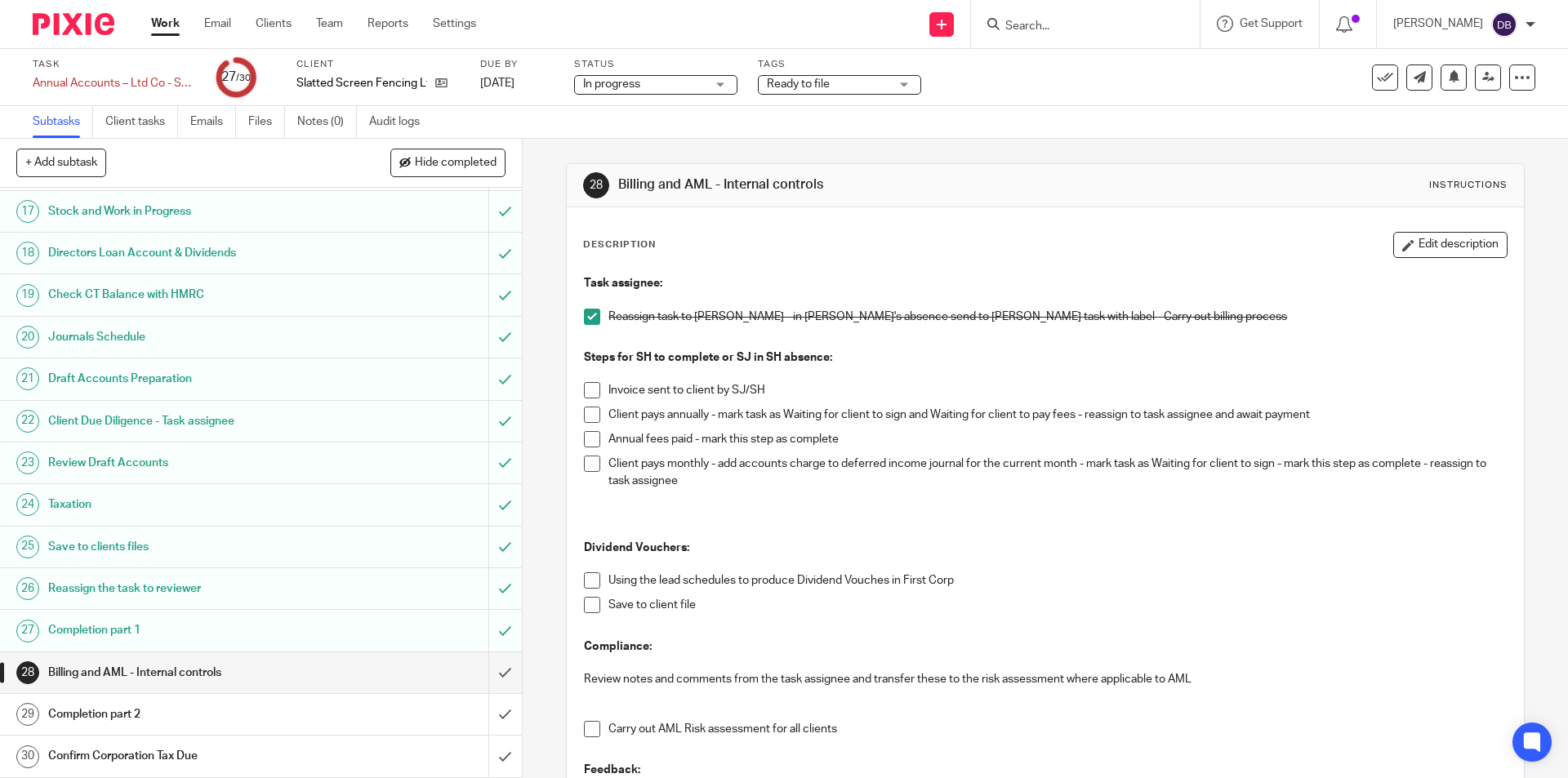
click at [884, 81] on span "Ready to file" at bounding box center [828, 85] width 122 height 17
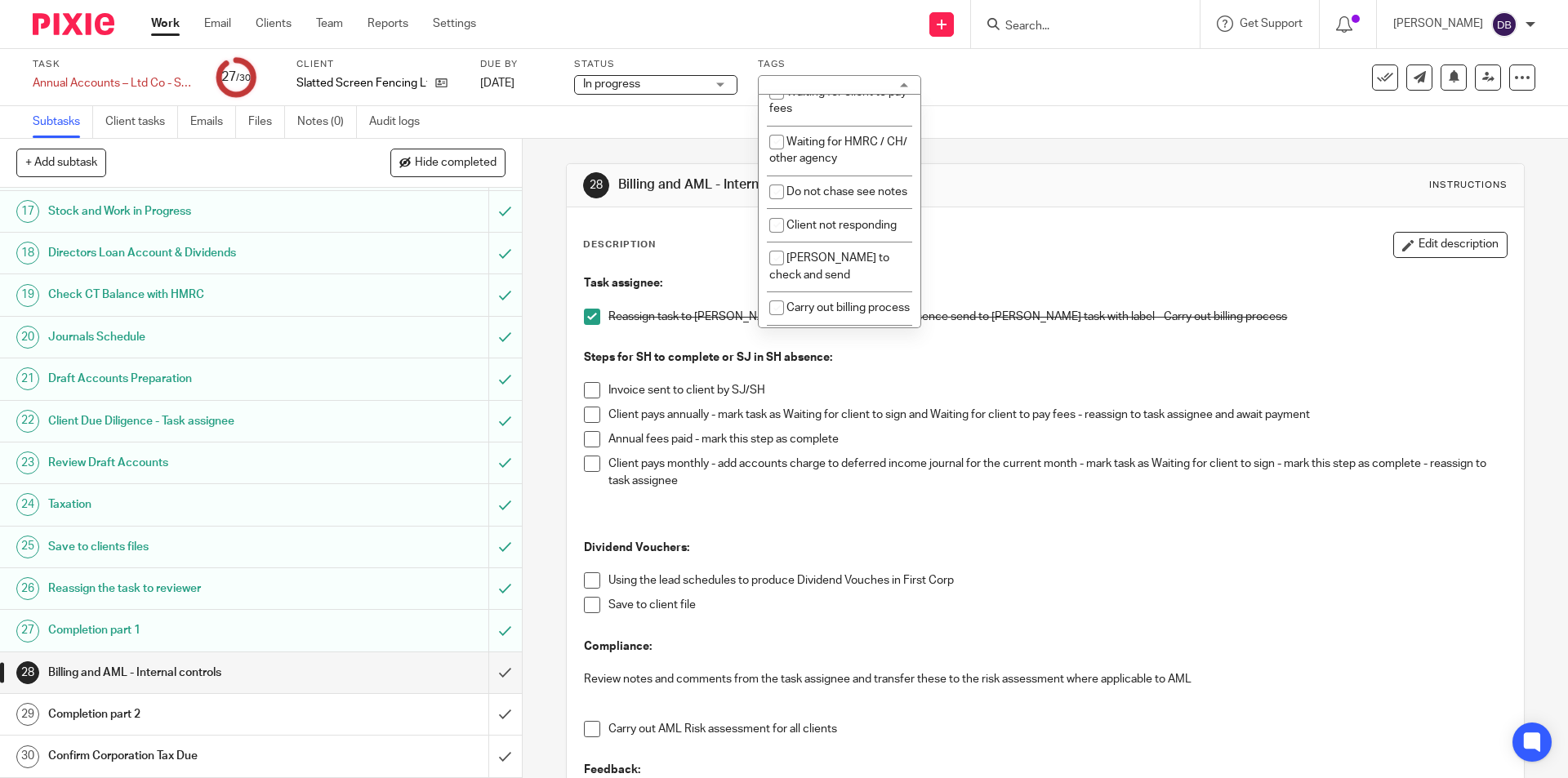
scroll to position [708, 0]
click at [777, 135] on input "checkbox" at bounding box center [777, 128] width 31 height 31
checkbox input "true"
click at [1035, 129] on div "Subtasks Client tasks Emails Files Notes (0) Audit logs" at bounding box center [784, 122] width 1568 height 32
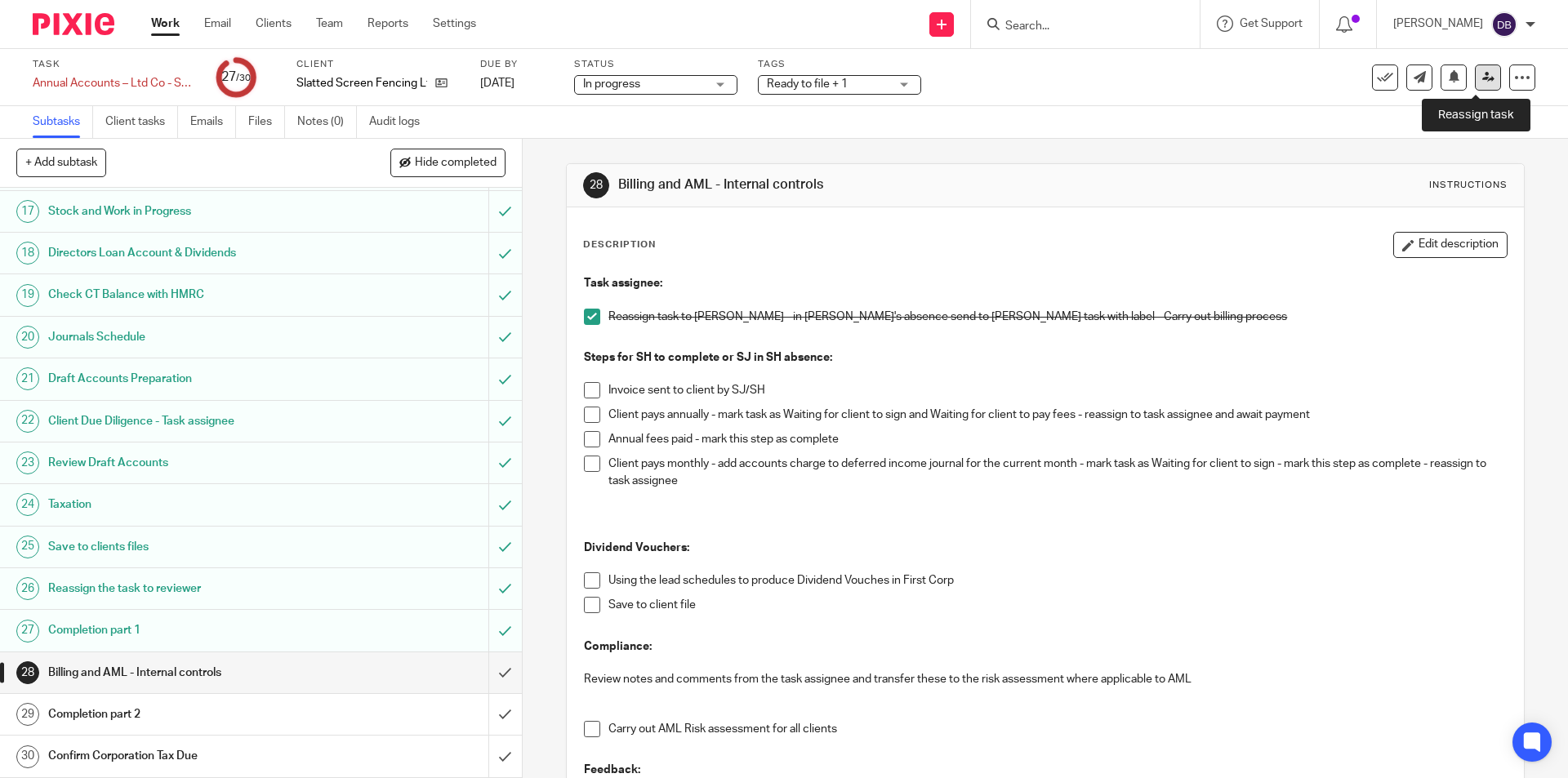
click at [1482, 79] on icon at bounding box center [1489, 77] width 12 height 12
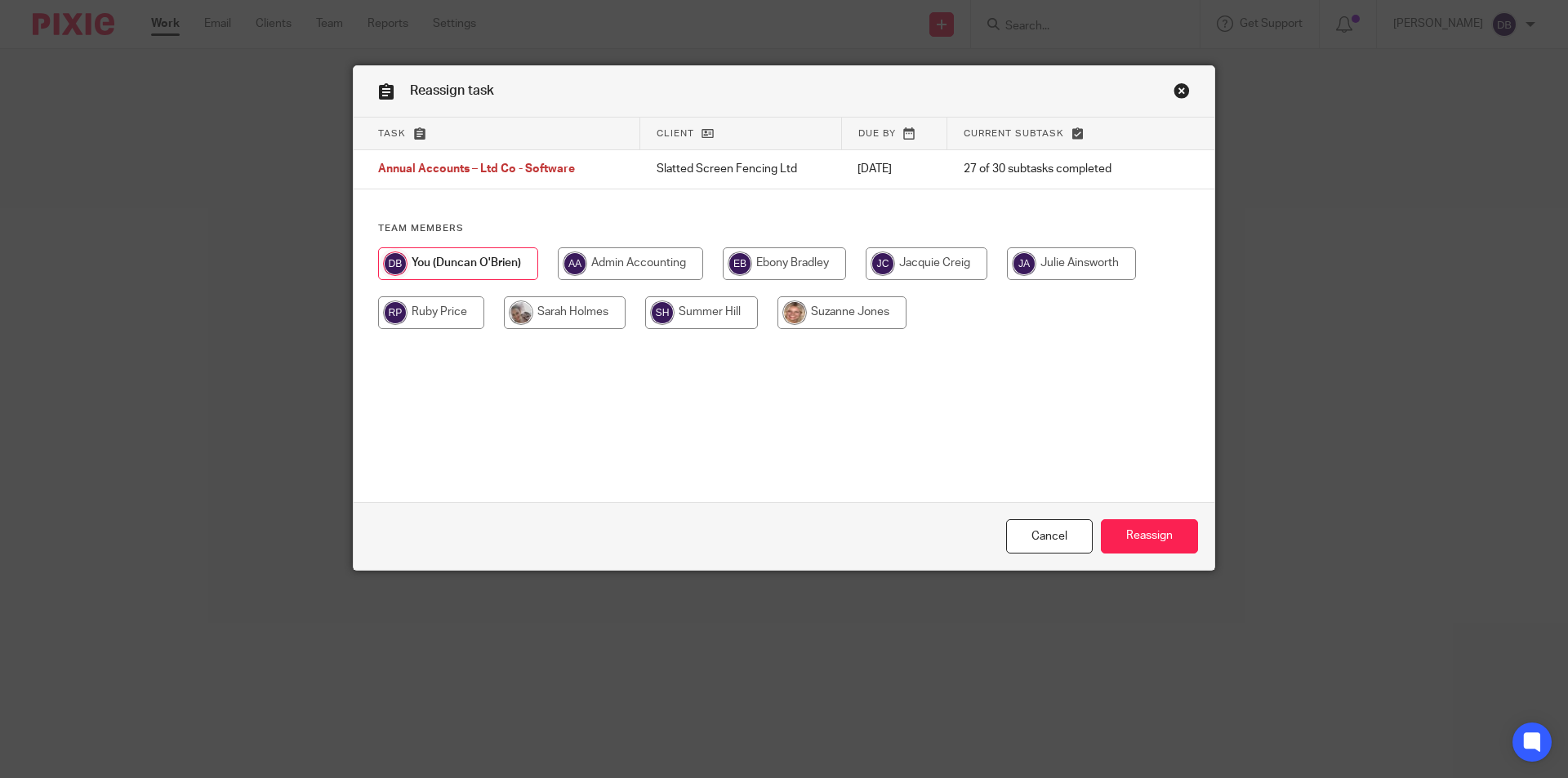
click at [578, 309] on input "radio" at bounding box center [564, 312] width 121 height 32
radio input "true"
click at [1154, 536] on input "Reassign" at bounding box center [1149, 537] width 97 height 35
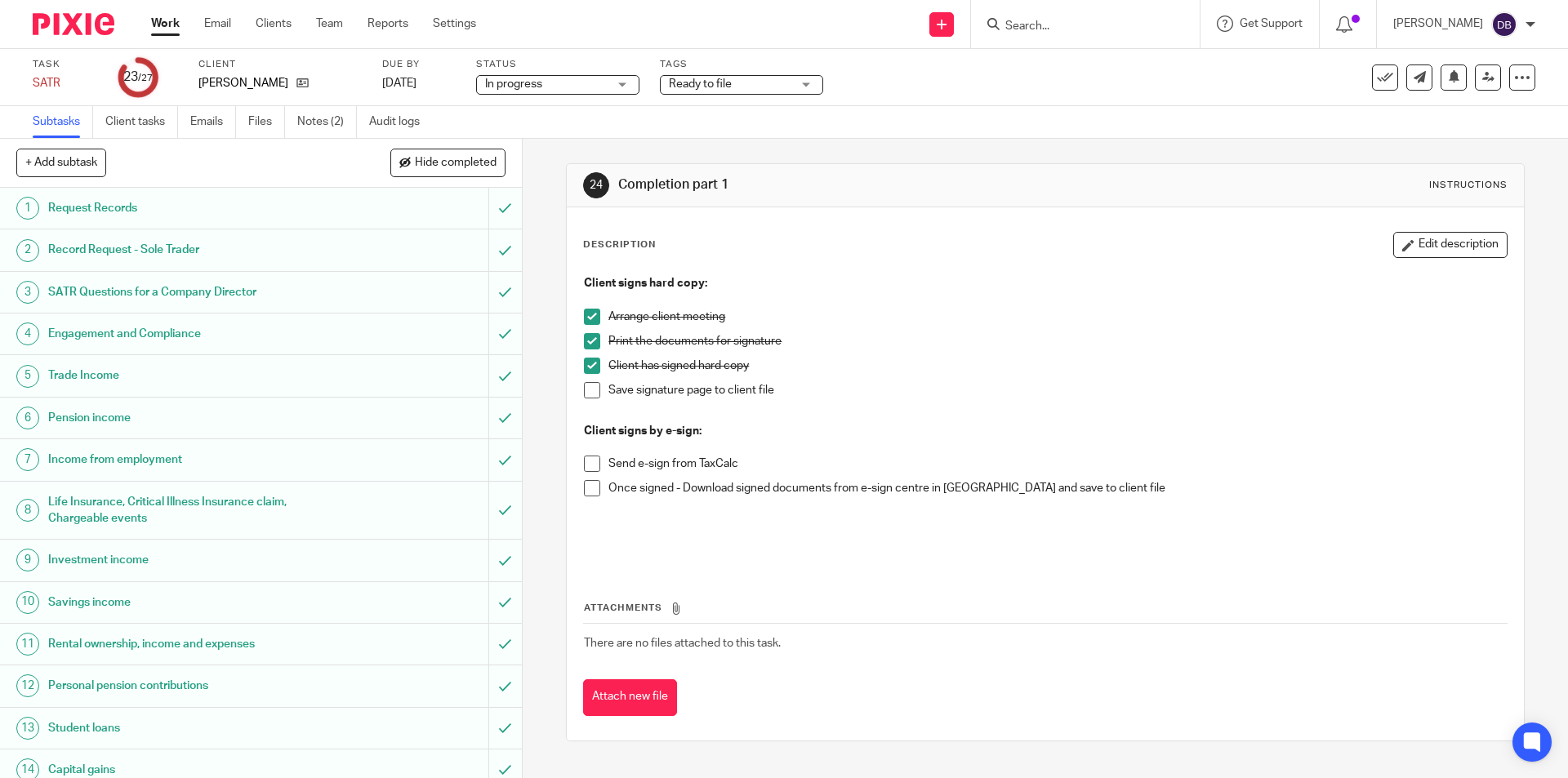
click at [589, 391] on span at bounding box center [591, 390] width 17 height 17
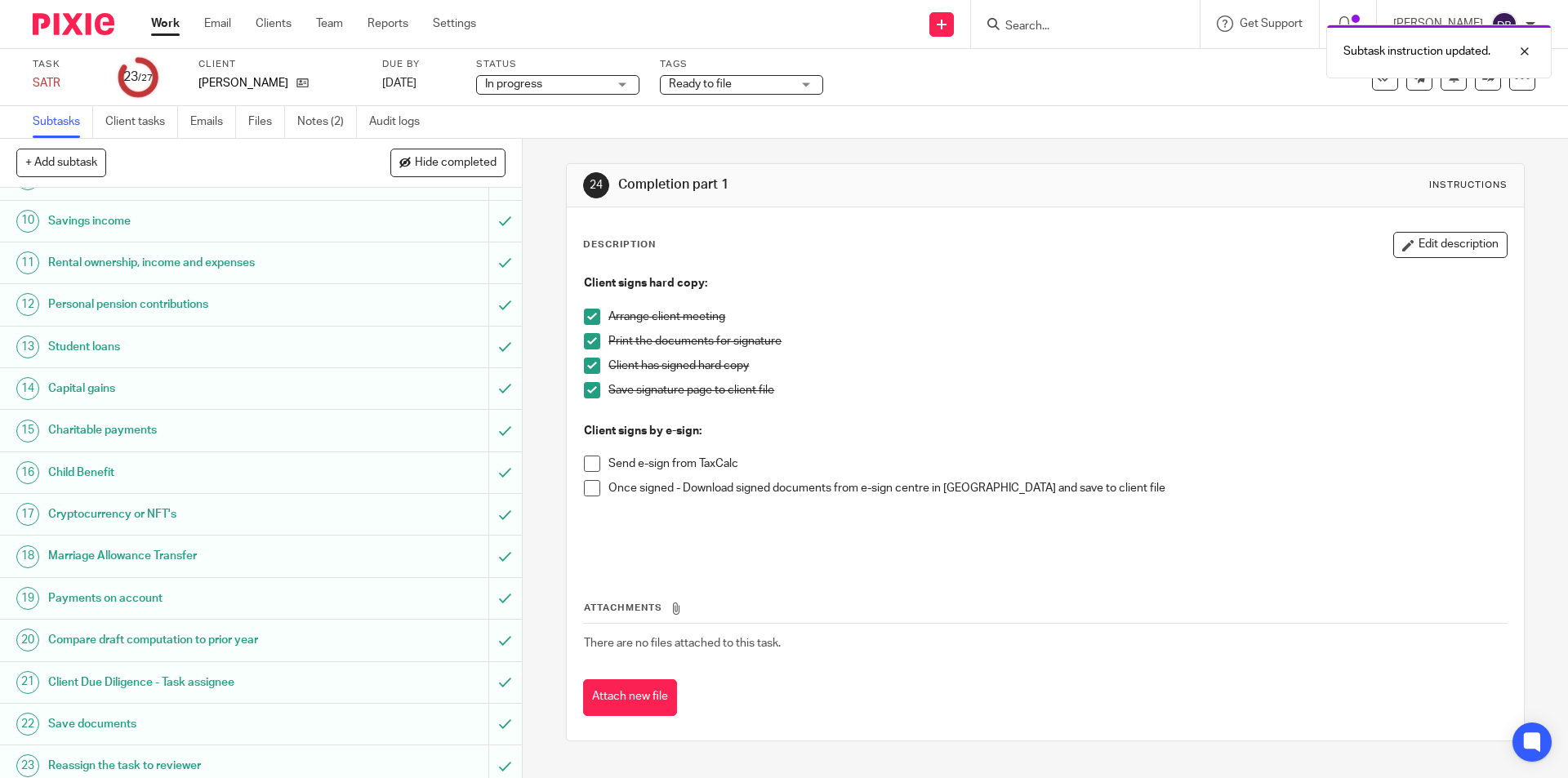
scroll to position [558, 0]
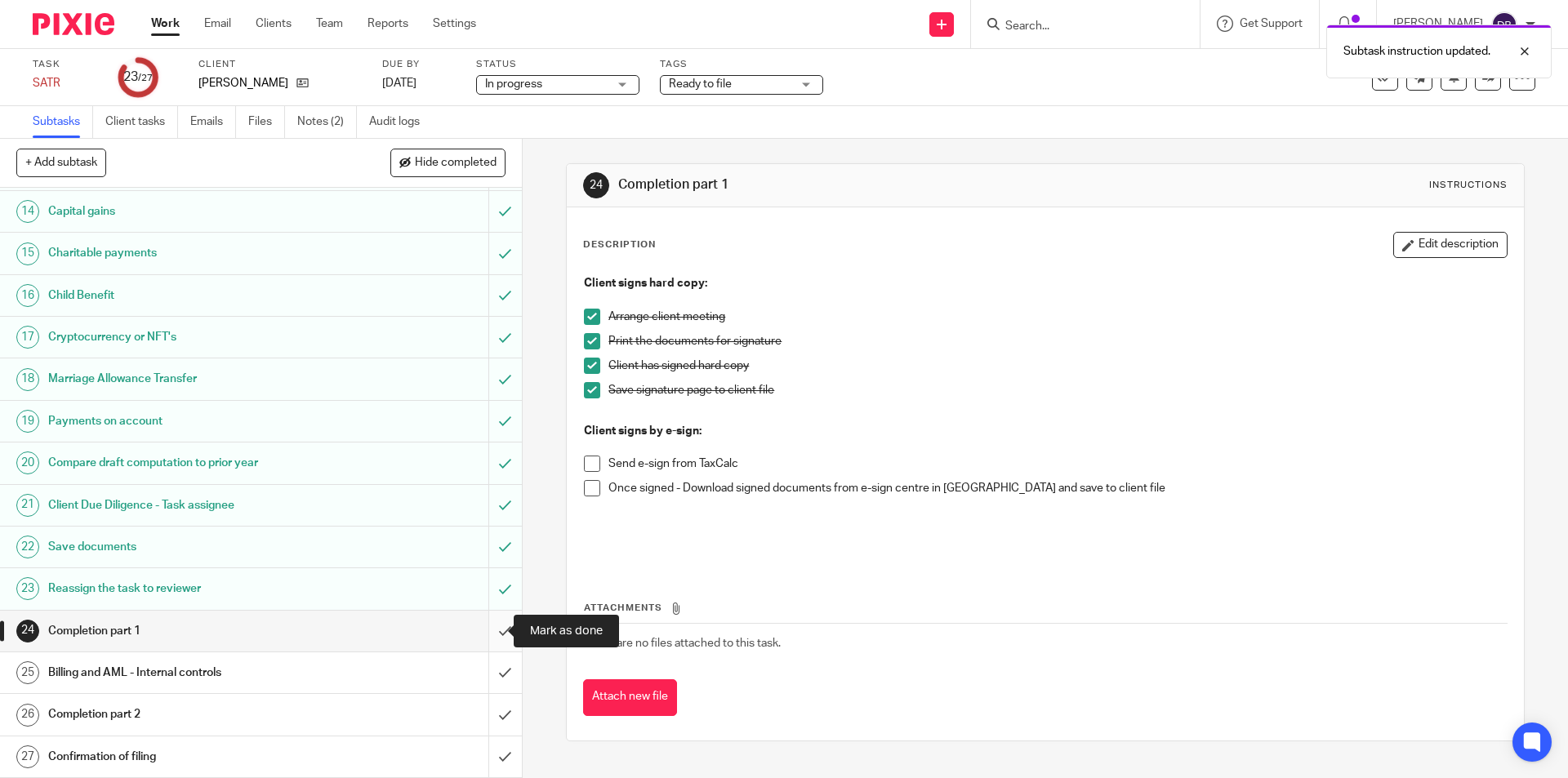
click at [486, 630] on input "submit" at bounding box center [260, 630] width 522 height 41
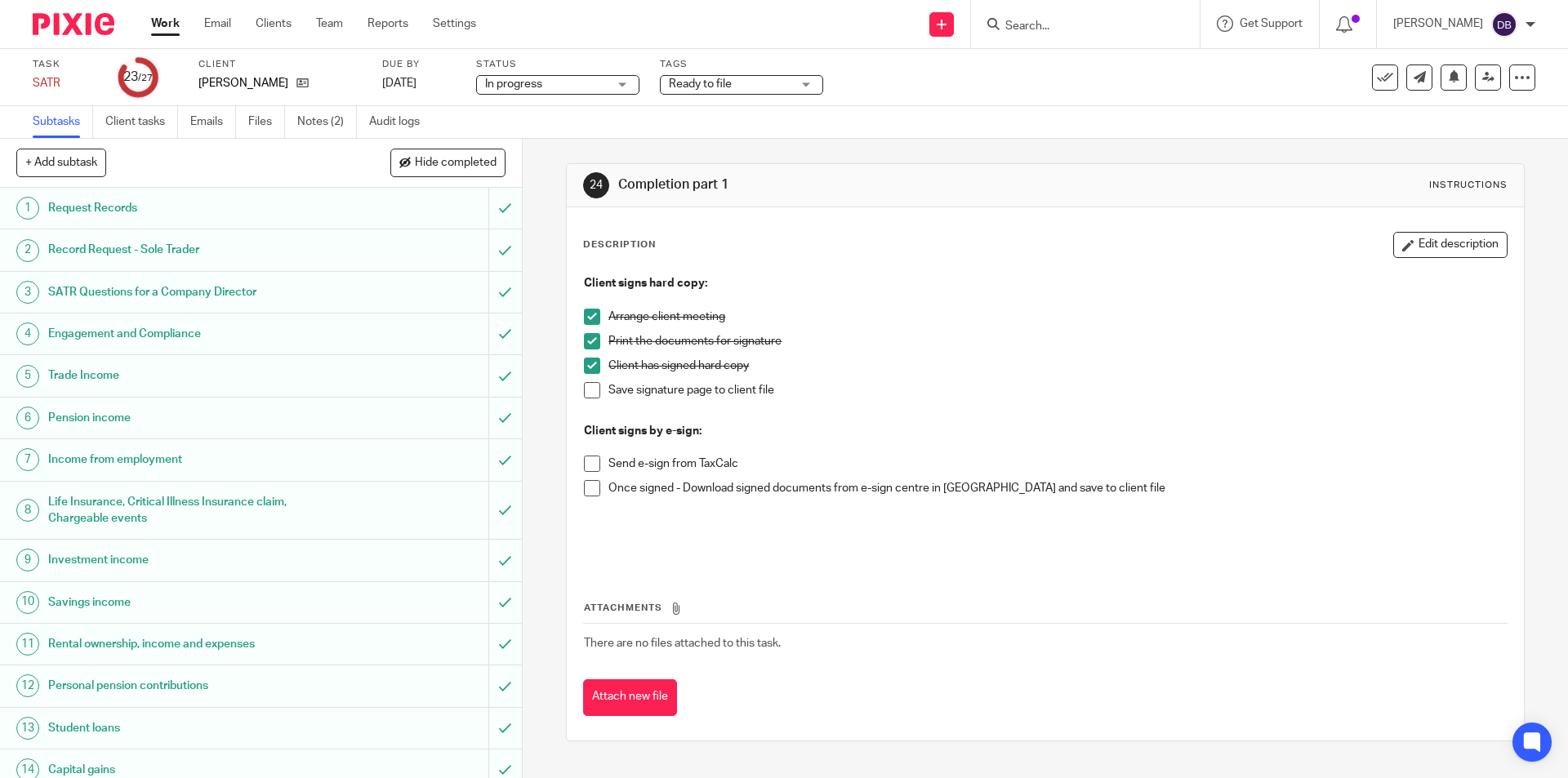
click at [585, 396] on span at bounding box center [591, 390] width 17 height 17
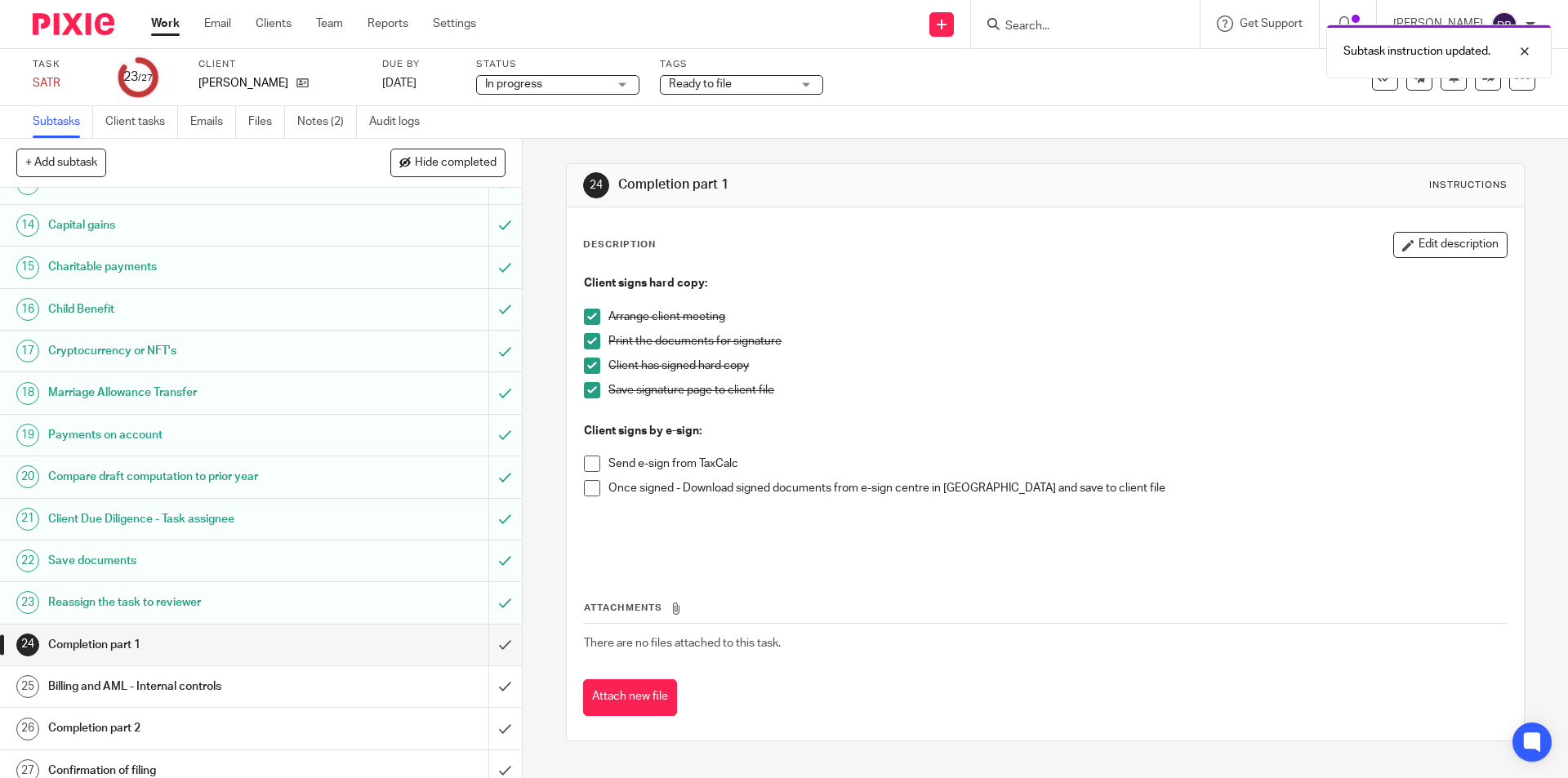
scroll to position [558, 0]
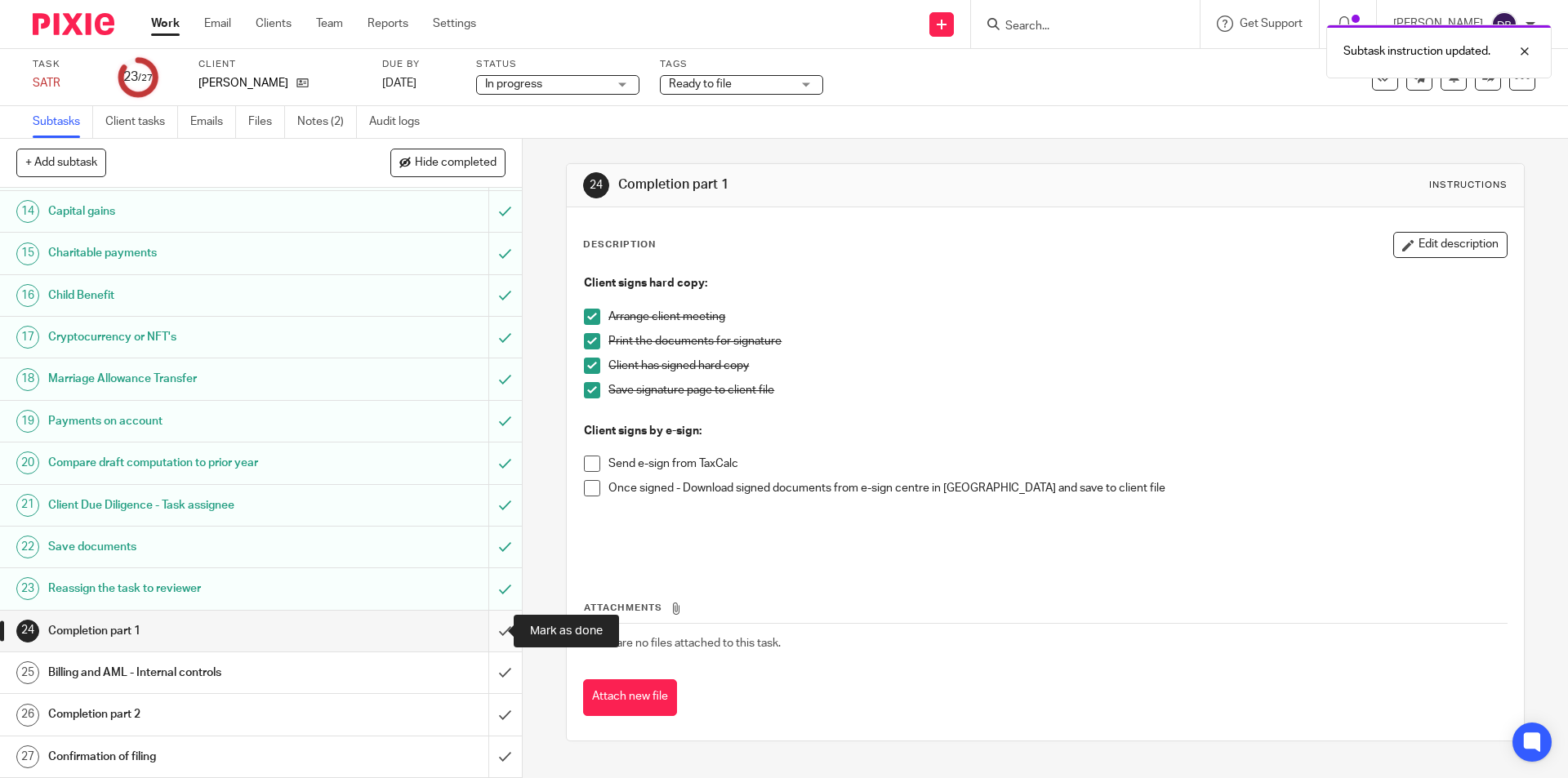
click at [487, 627] on input "submit" at bounding box center [260, 630] width 522 height 41
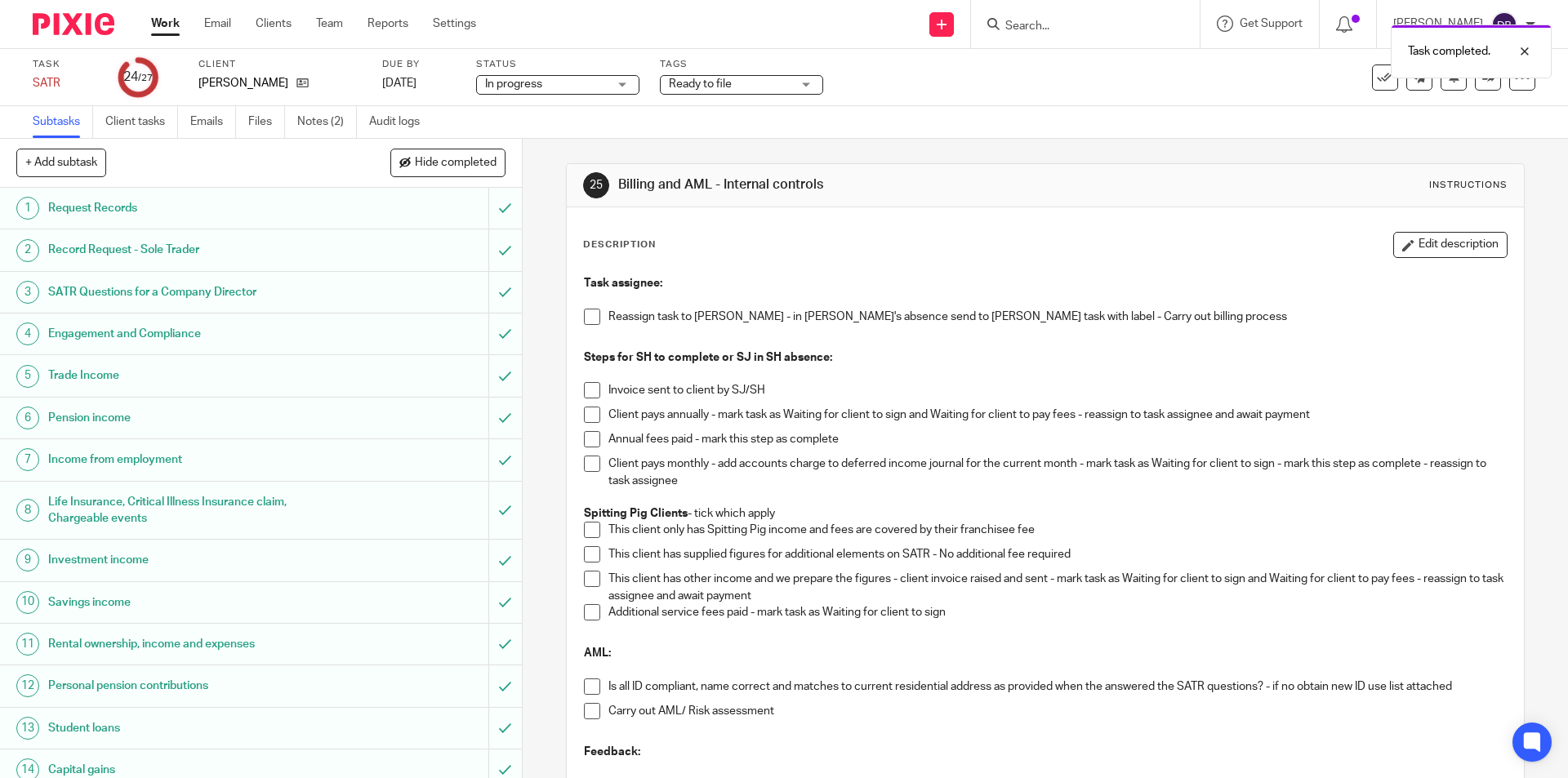
click at [585, 312] on span at bounding box center [591, 316] width 17 height 17
click at [801, 79] on div "Task completed. Subtask instruction updated." at bounding box center [1168, 79] width 768 height 124
click at [808, 88] on div "Task completed. Subtask instruction updated." at bounding box center [1168, 79] width 768 height 124
click at [800, 82] on div "Ready to file" at bounding box center [741, 85] width 163 height 19
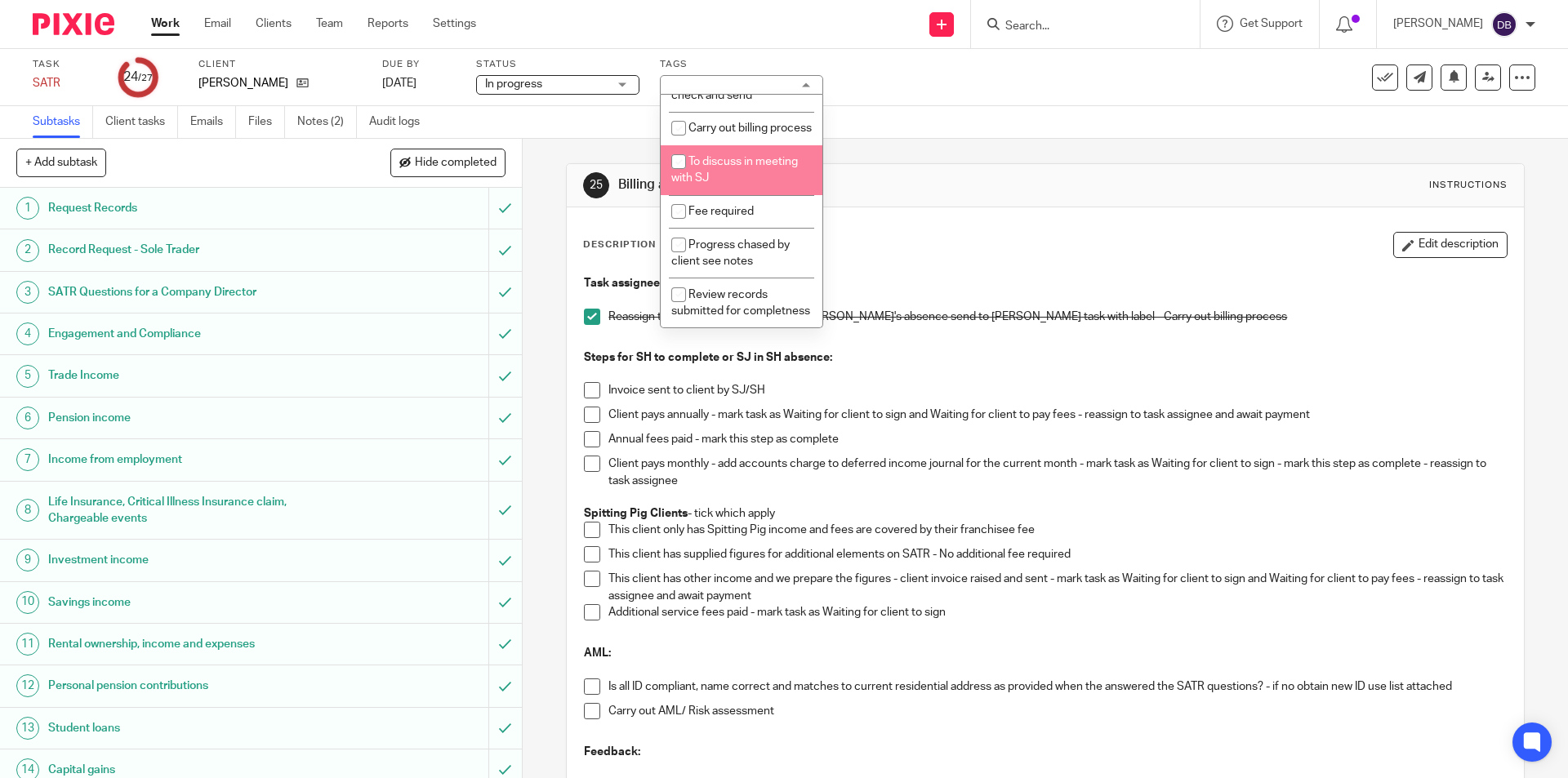
scroll to position [665, 0]
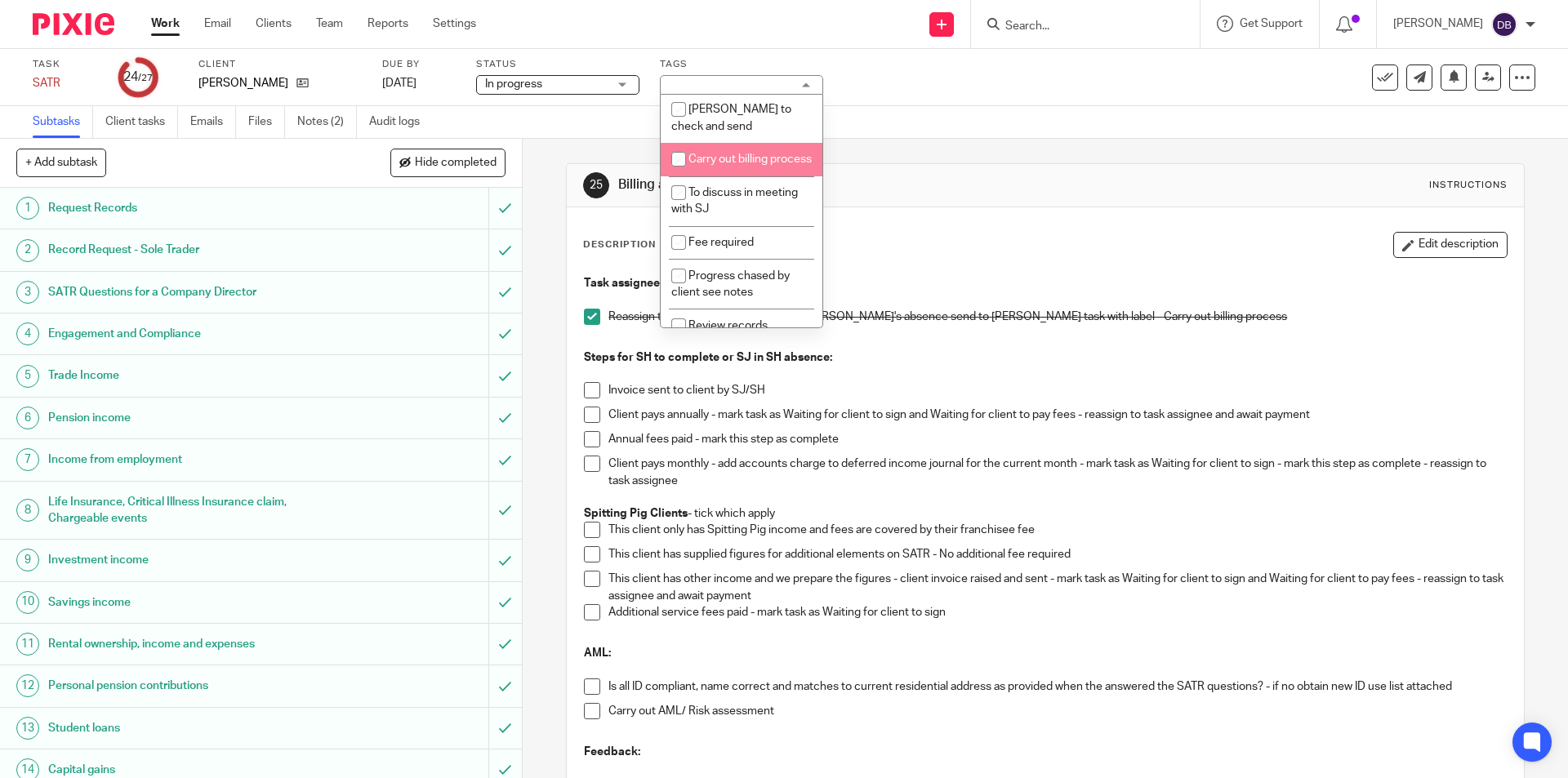
click at [676, 172] on input "checkbox" at bounding box center [679, 160] width 31 height 31
checkbox input "true"
click at [943, 104] on div "Task SATR Save SATR 24 /27 Client Eccles, David Due by 11 Aug 2025 Status In pr…" at bounding box center [784, 77] width 1568 height 57
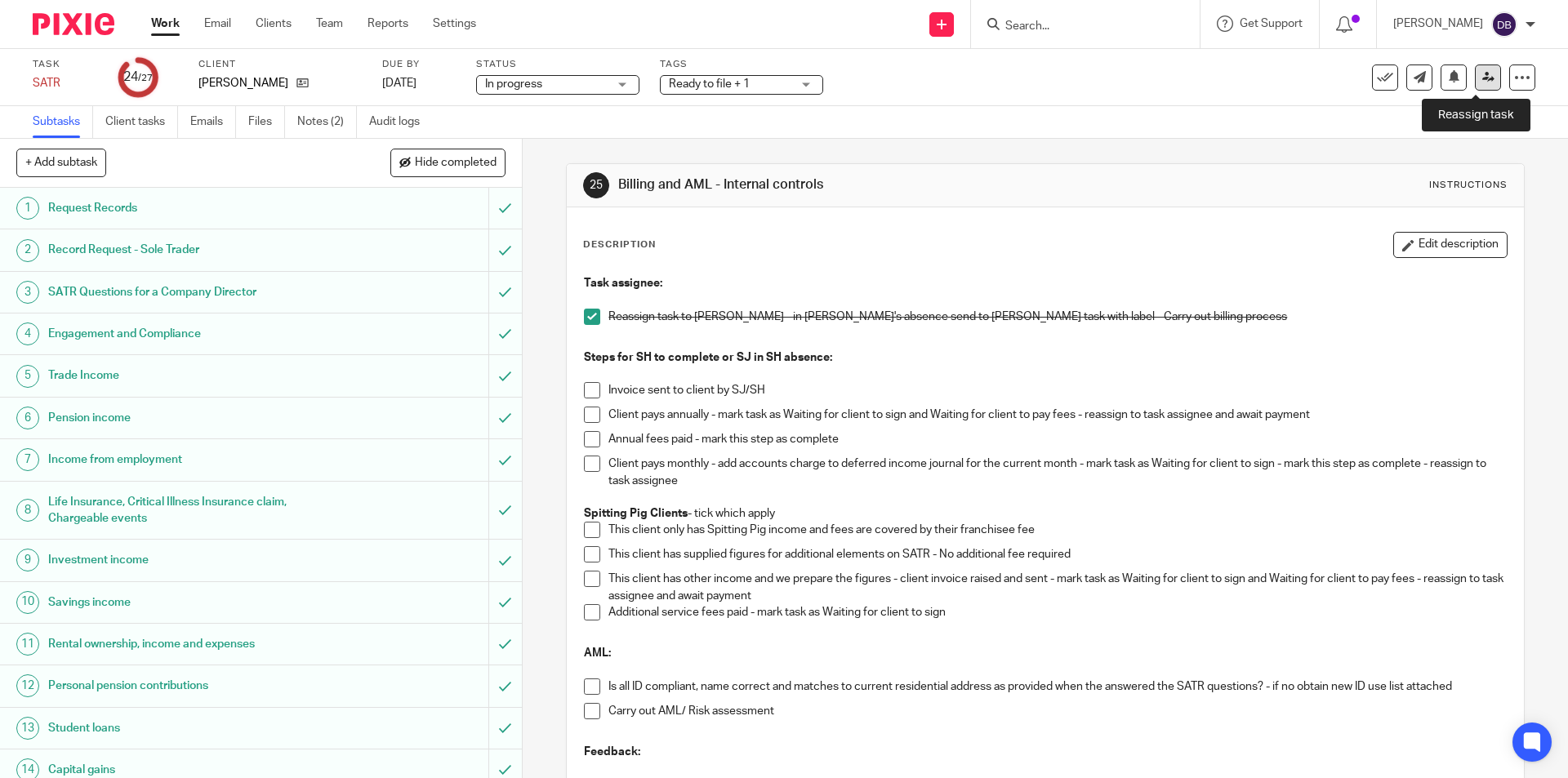
click at [1482, 75] on icon at bounding box center [1489, 77] width 12 height 12
click at [808, 86] on div "Ready to file" at bounding box center [741, 85] width 163 height 19
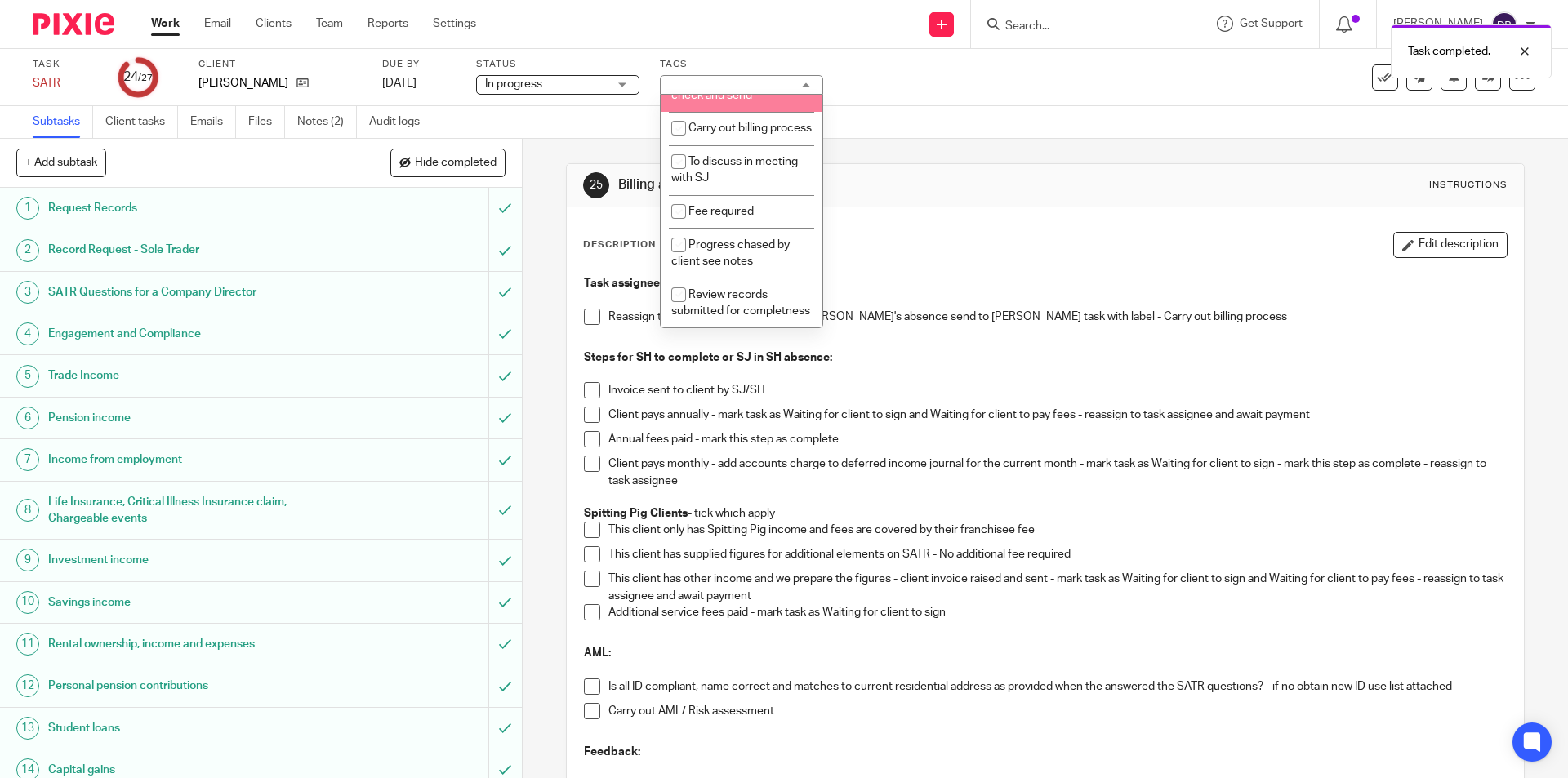
scroll to position [692, 0]
click at [680, 148] on input "checkbox" at bounding box center [679, 133] width 31 height 31
checkbox input "true"
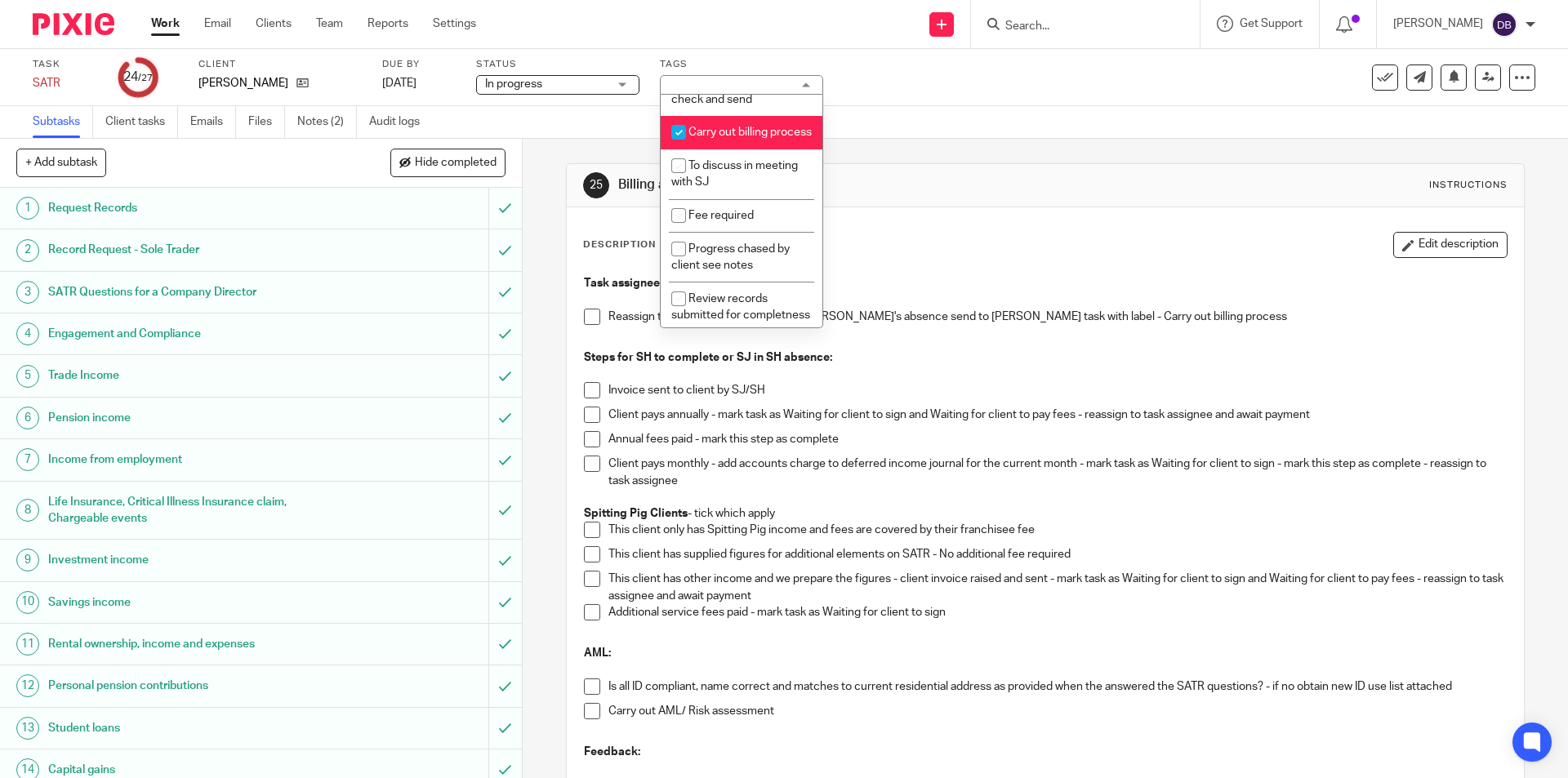
click at [946, 116] on div "Subtasks Client tasks Emails Files Notes (2) Audit logs" at bounding box center [784, 122] width 1568 height 32
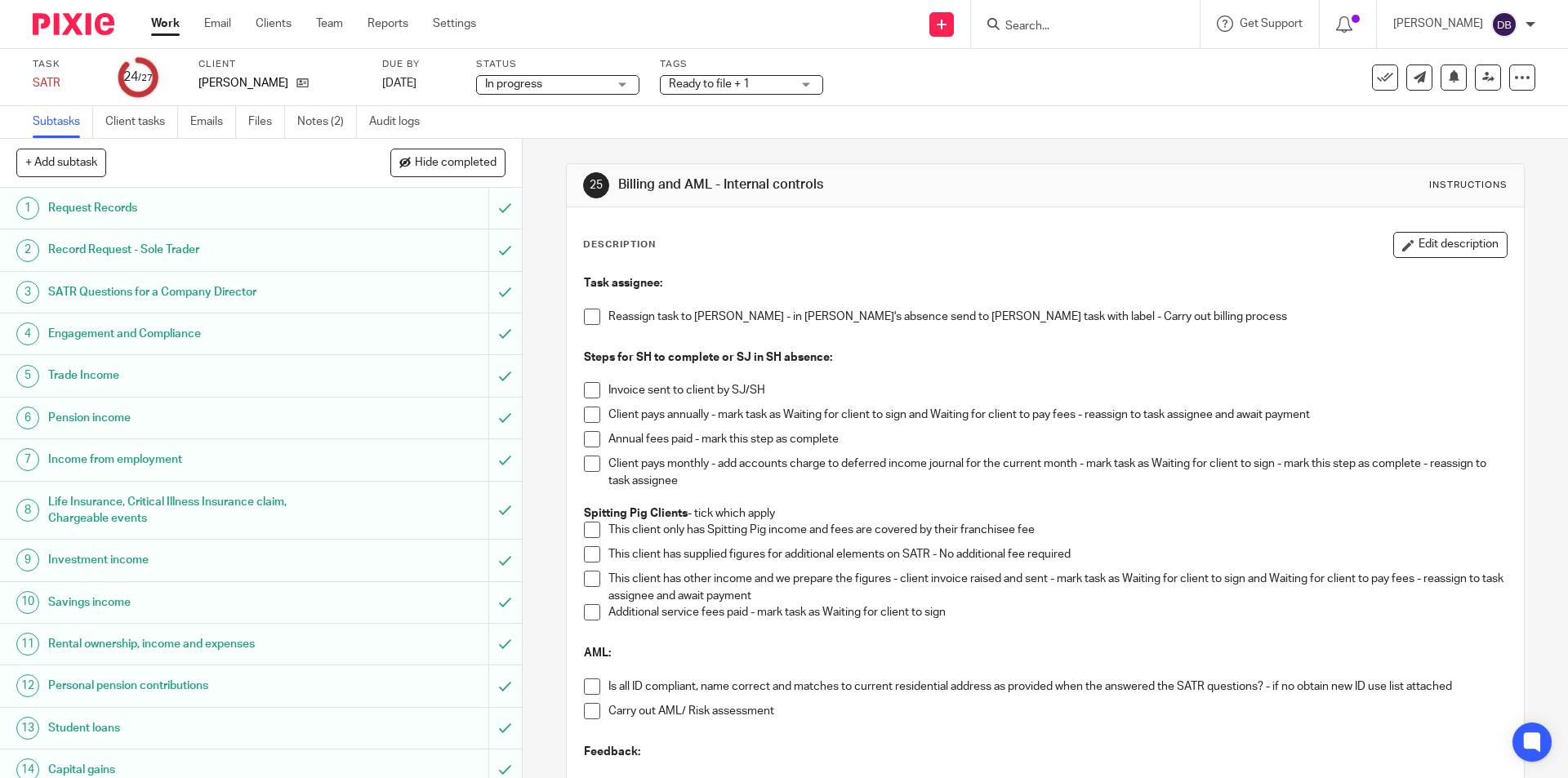
click at [585, 321] on span at bounding box center [591, 316] width 17 height 17
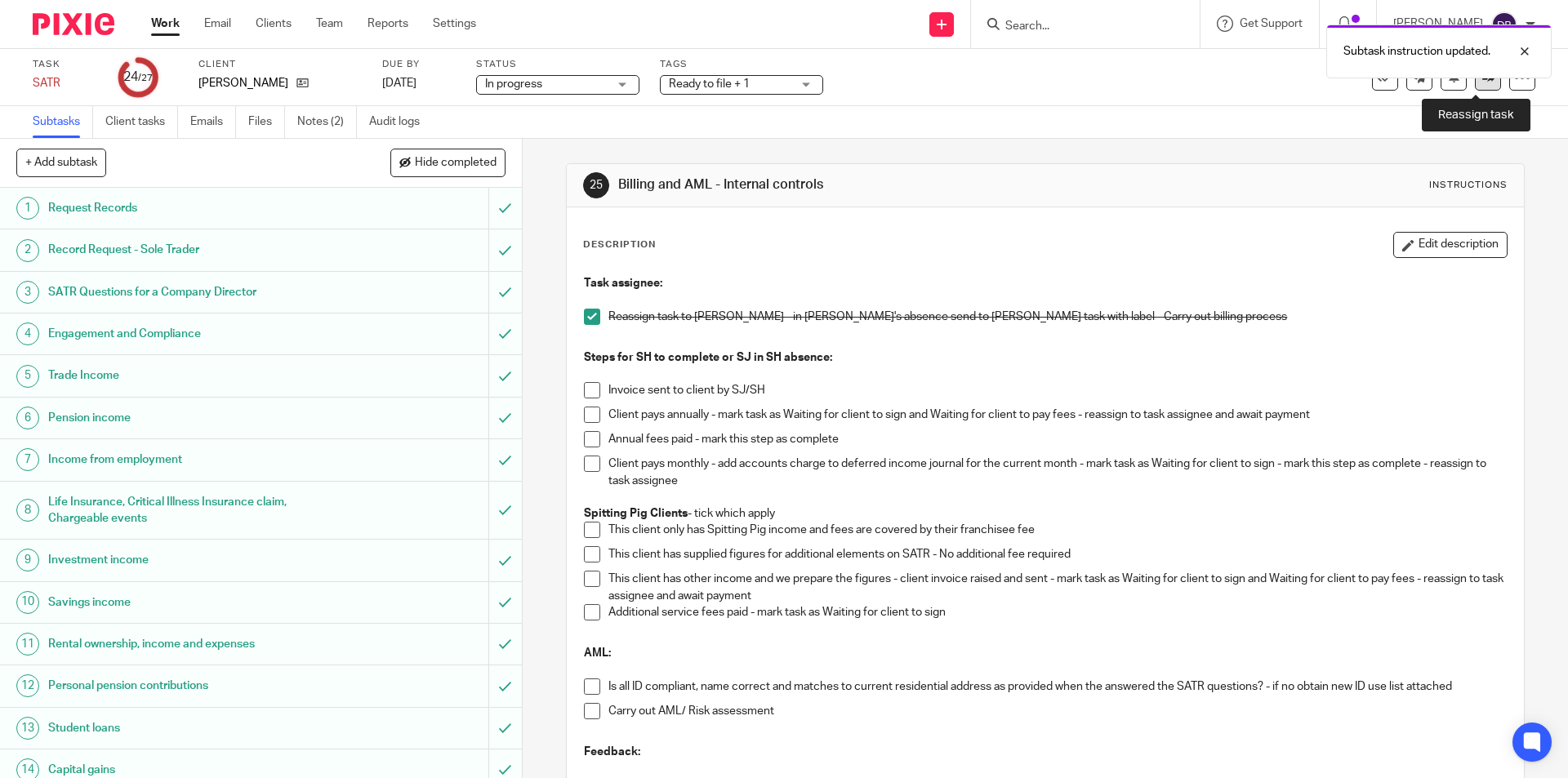
click at [1475, 88] on link at bounding box center [1488, 78] width 26 height 26
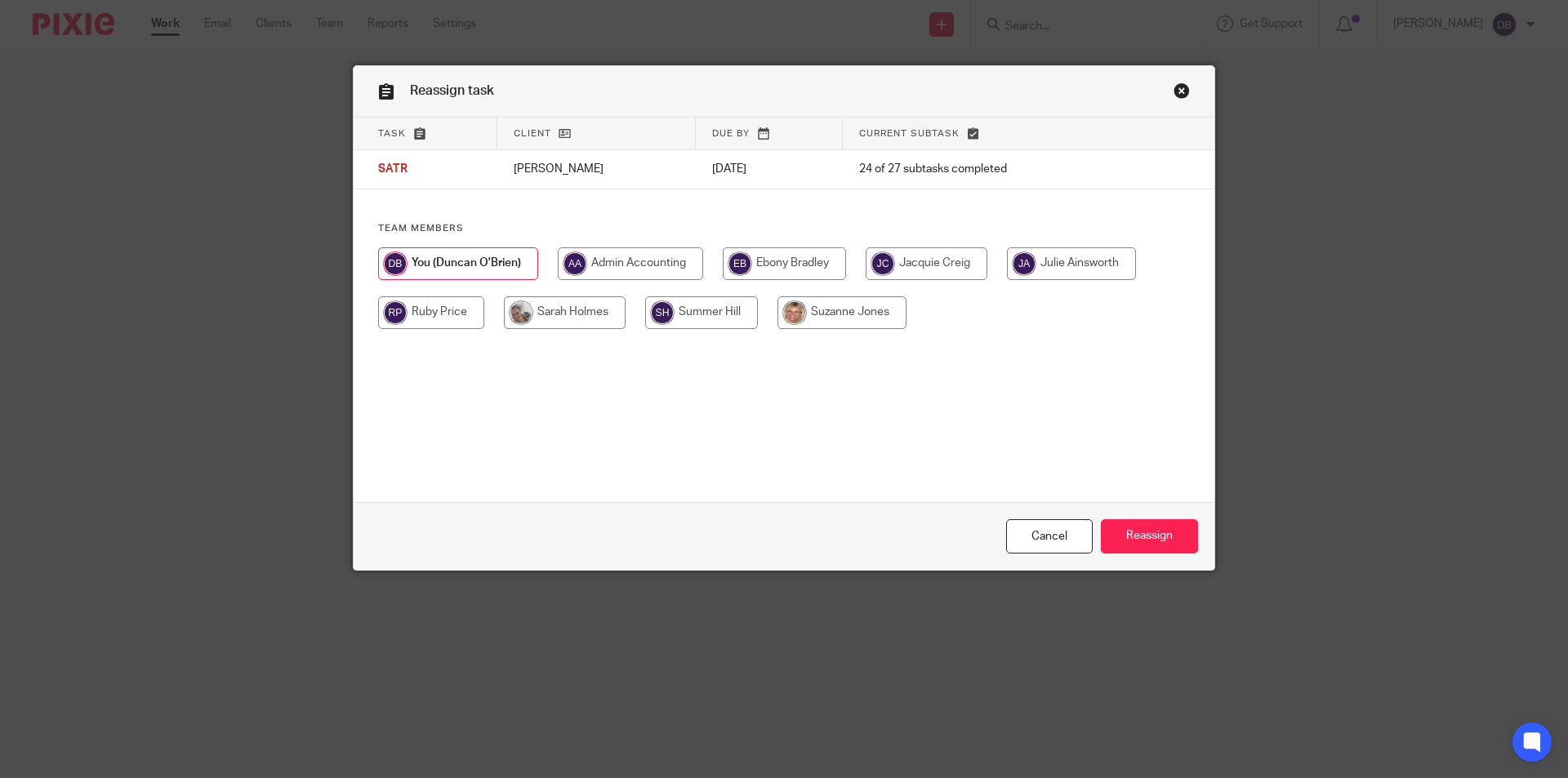
click at [528, 320] on input "radio" at bounding box center [564, 312] width 121 height 32
radio input "true"
click at [1132, 534] on input "Reassign" at bounding box center [1149, 537] width 97 height 35
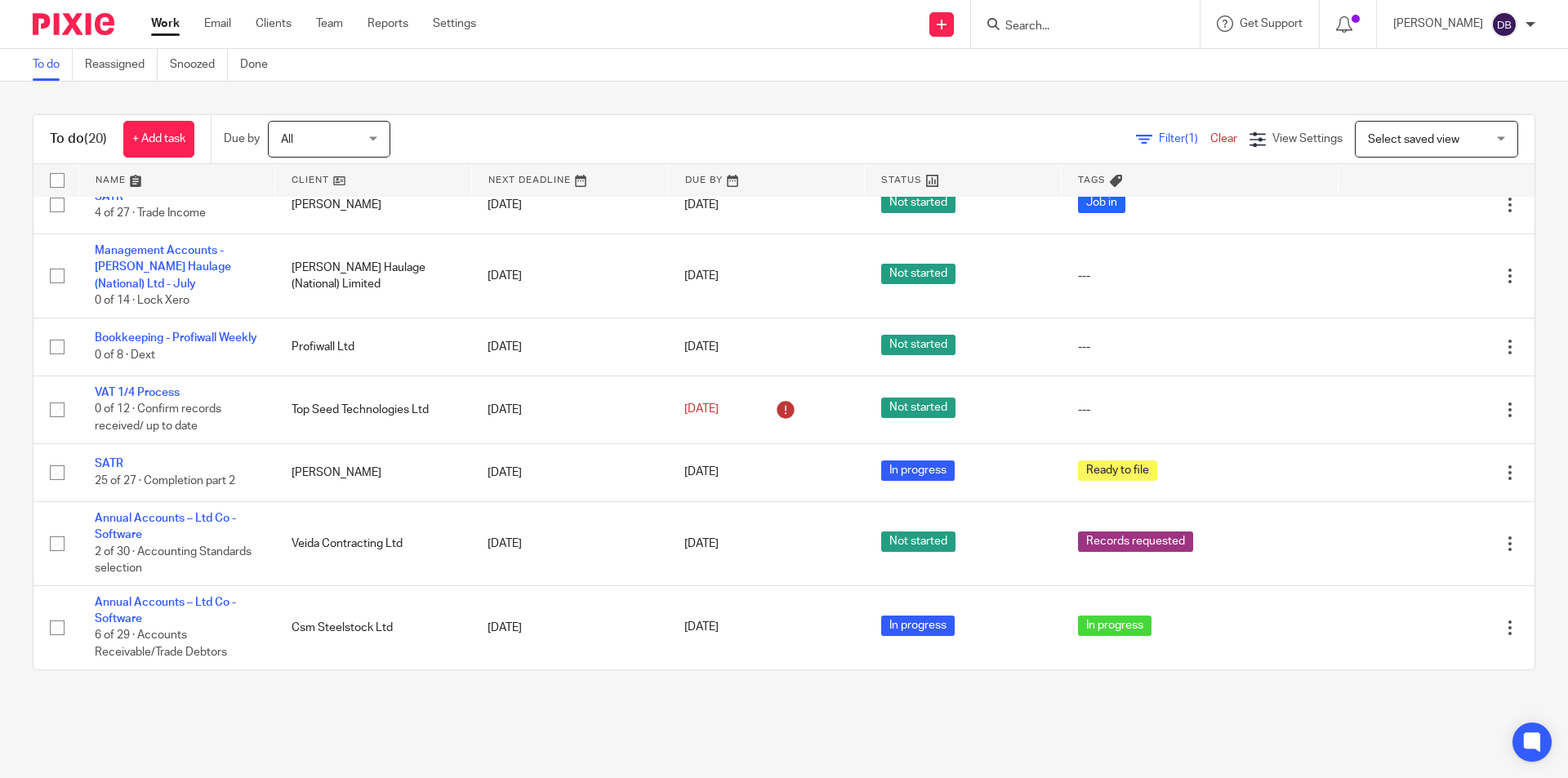
scroll to position [959, 0]
click at [1051, 24] on input "Search" at bounding box center [1077, 26] width 147 height 15
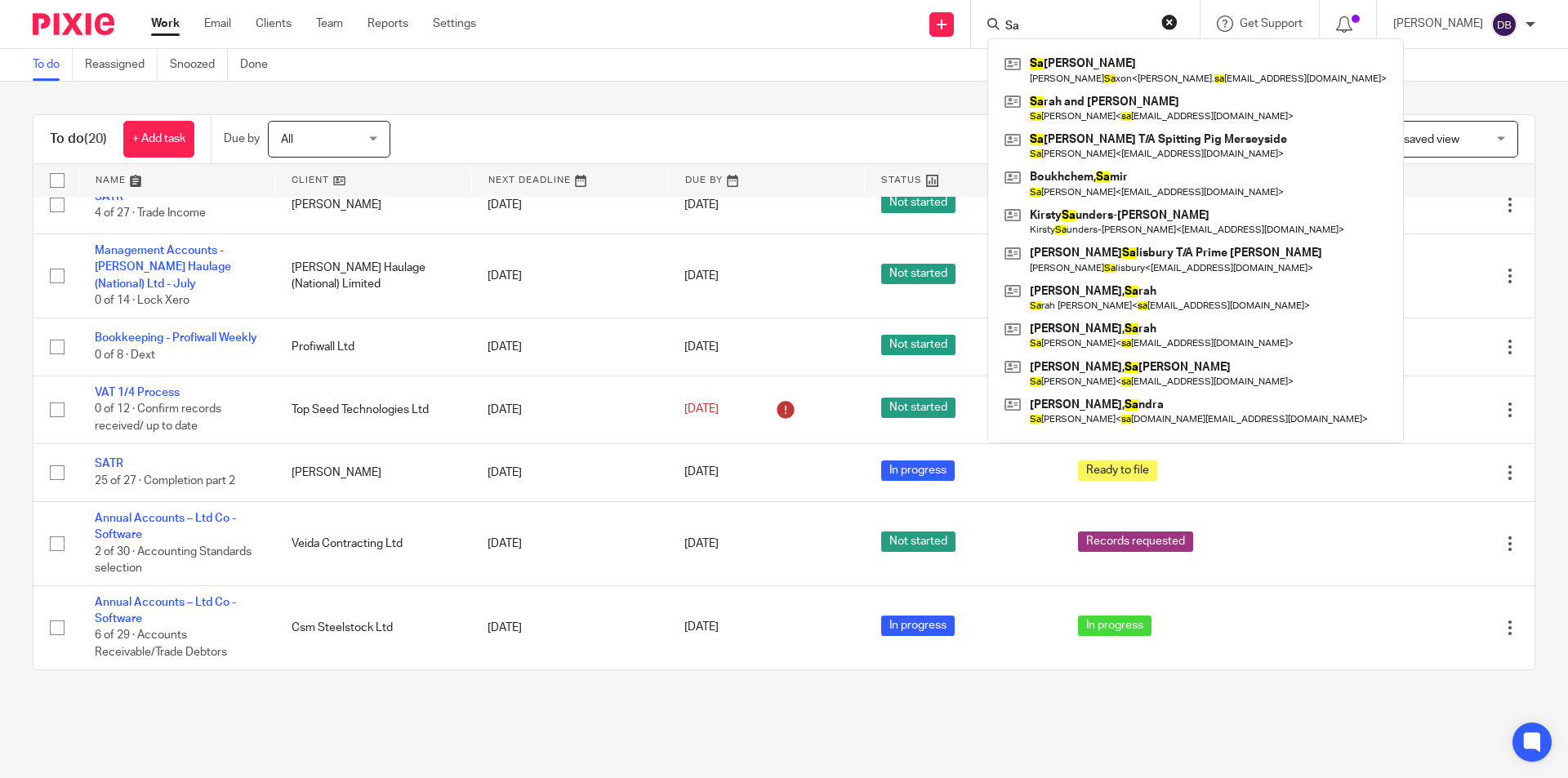
type input "S"
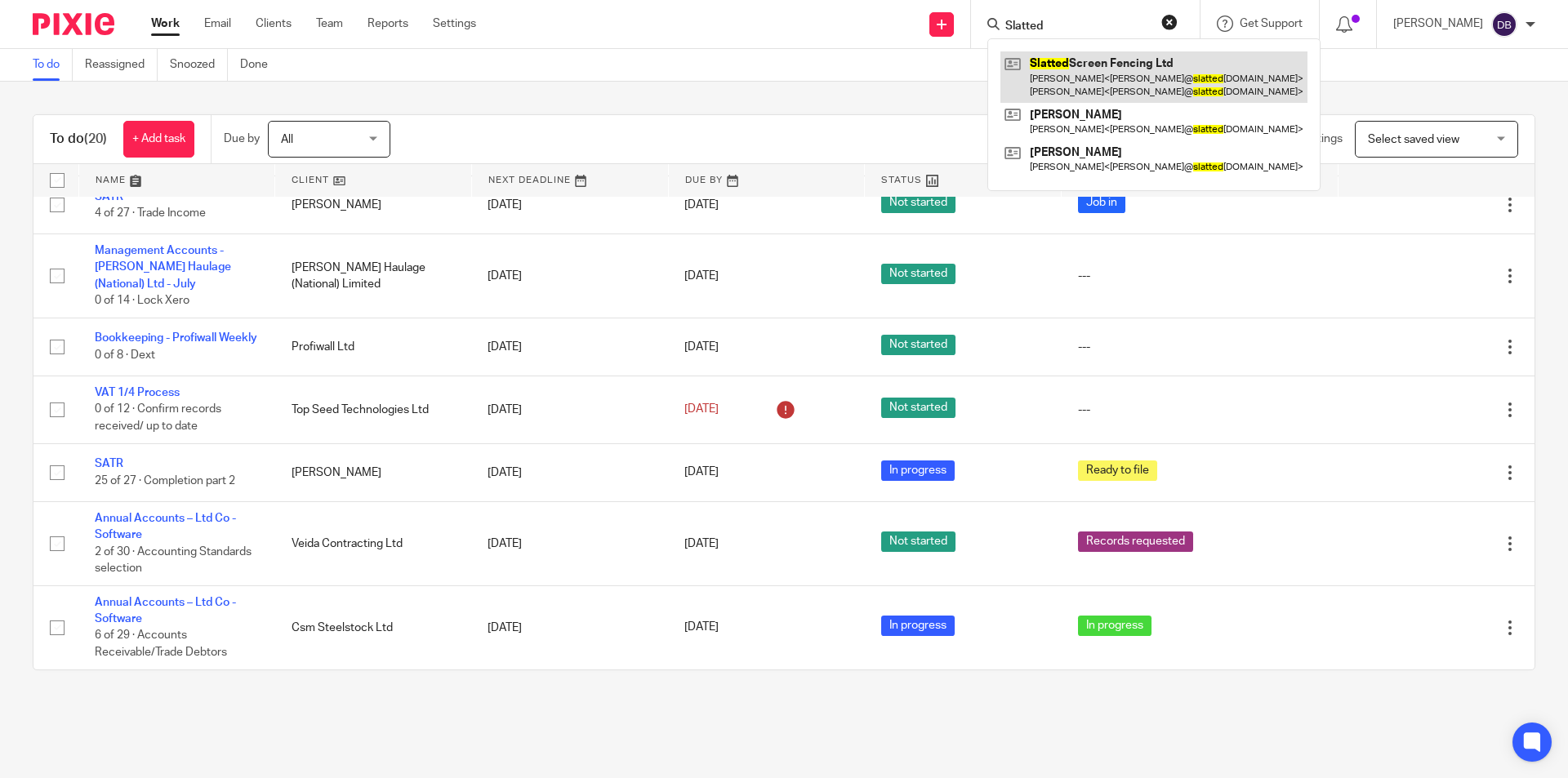
type input "Slatted"
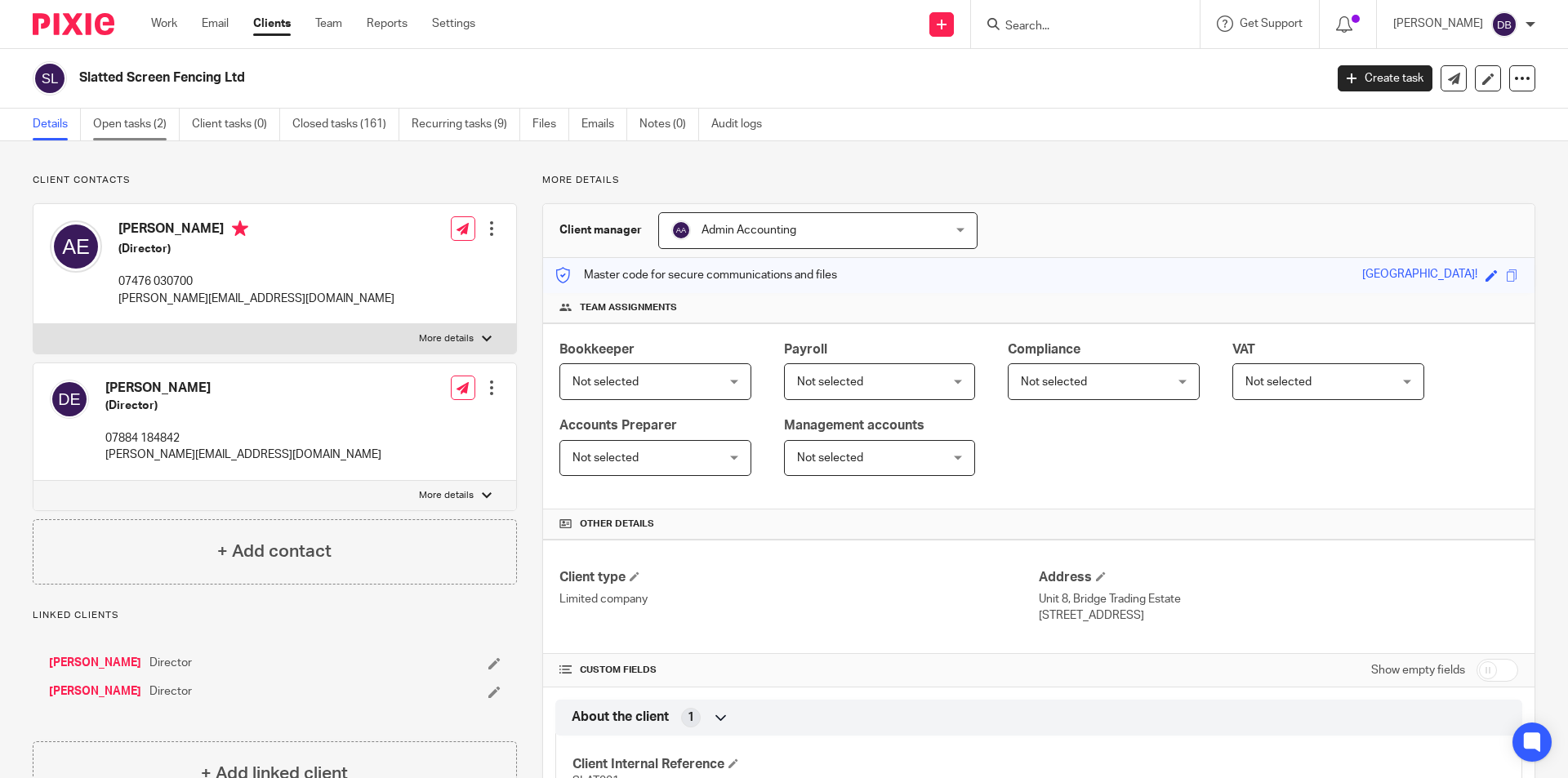
click at [142, 117] on link "Open tasks (2)" at bounding box center [136, 124] width 86 height 31
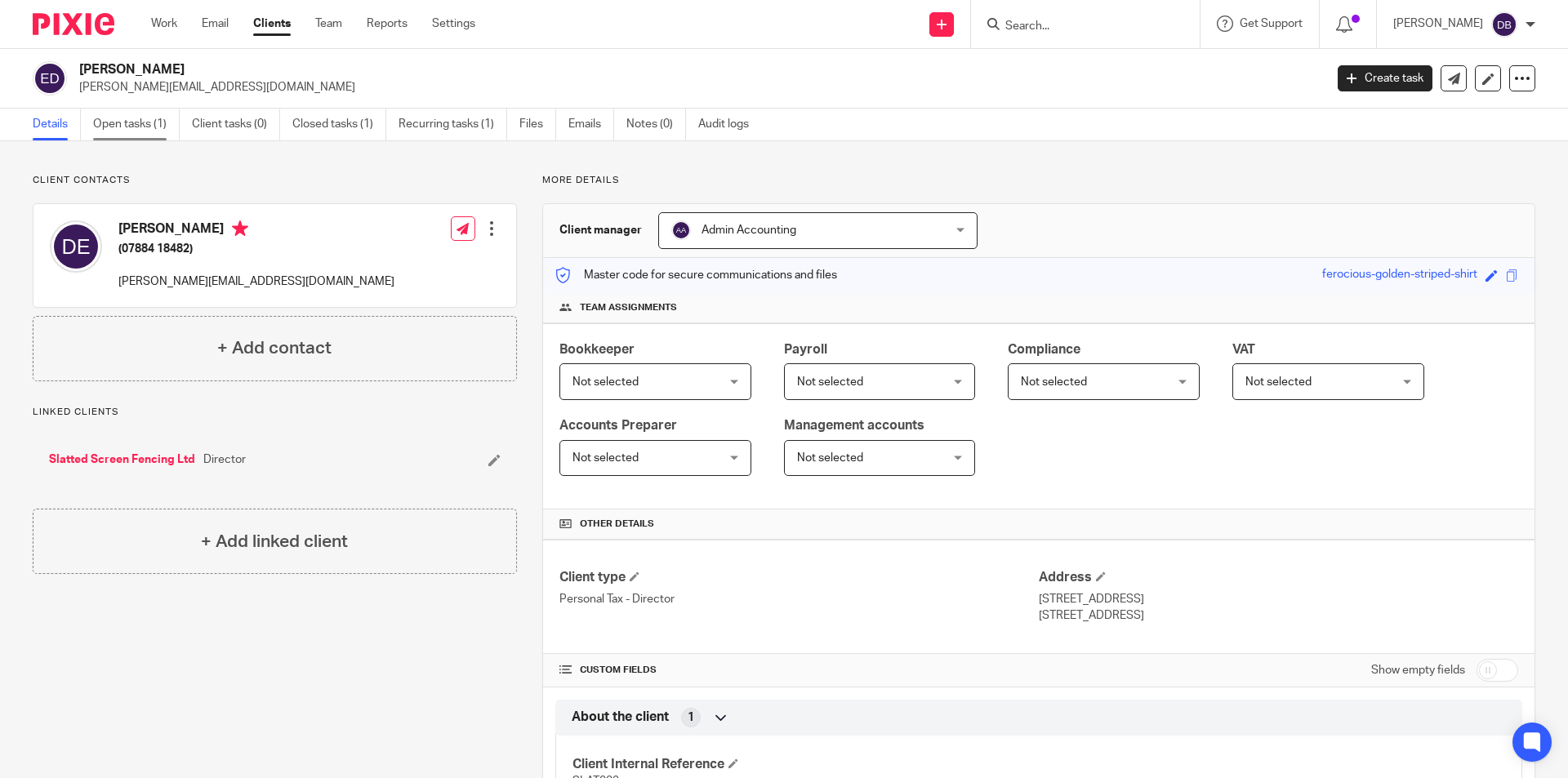
click at [133, 120] on link "Open tasks (1)" at bounding box center [136, 124] width 86 height 31
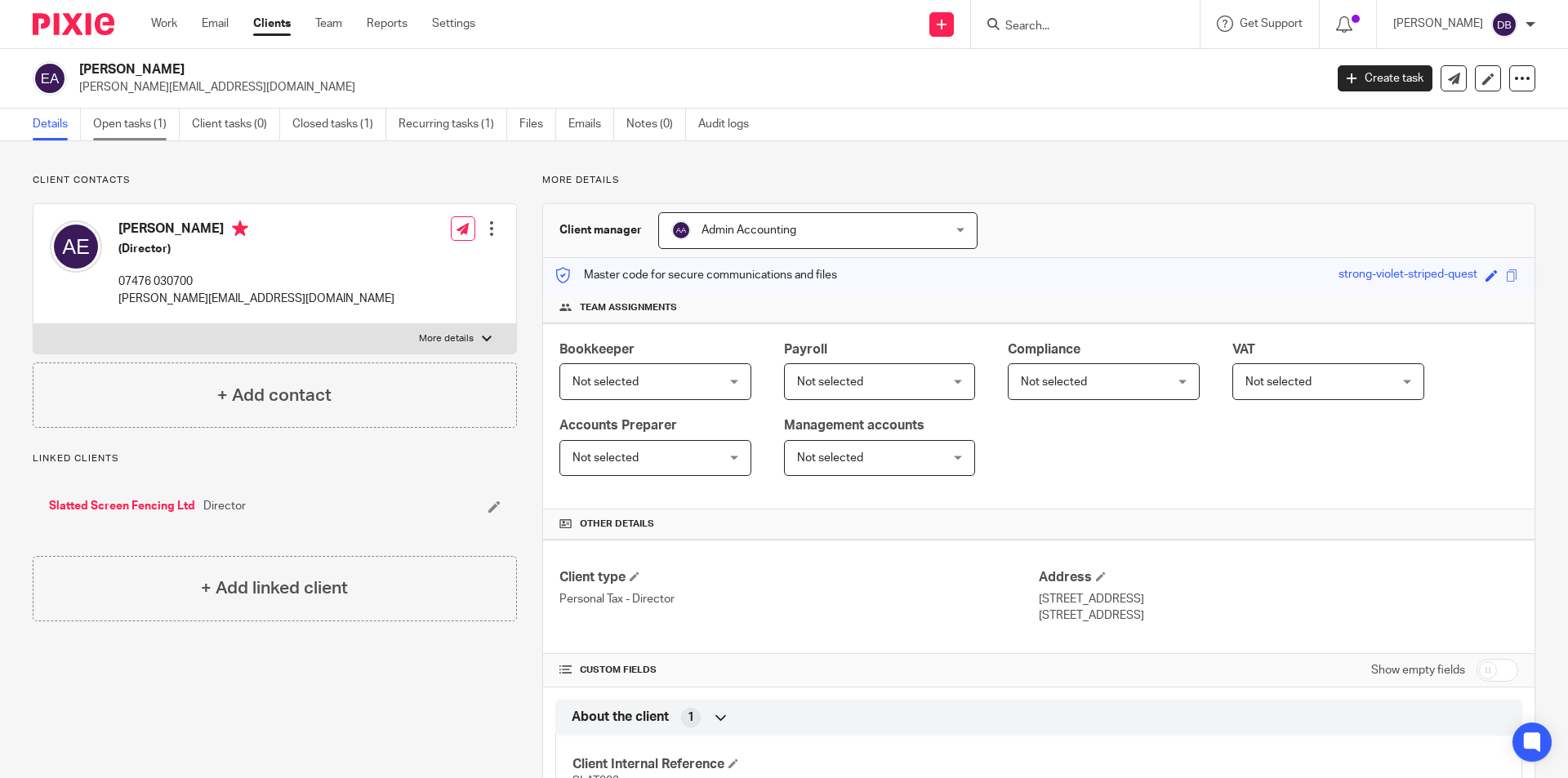
click at [139, 118] on link "Open tasks (1)" at bounding box center [136, 124] width 86 height 31
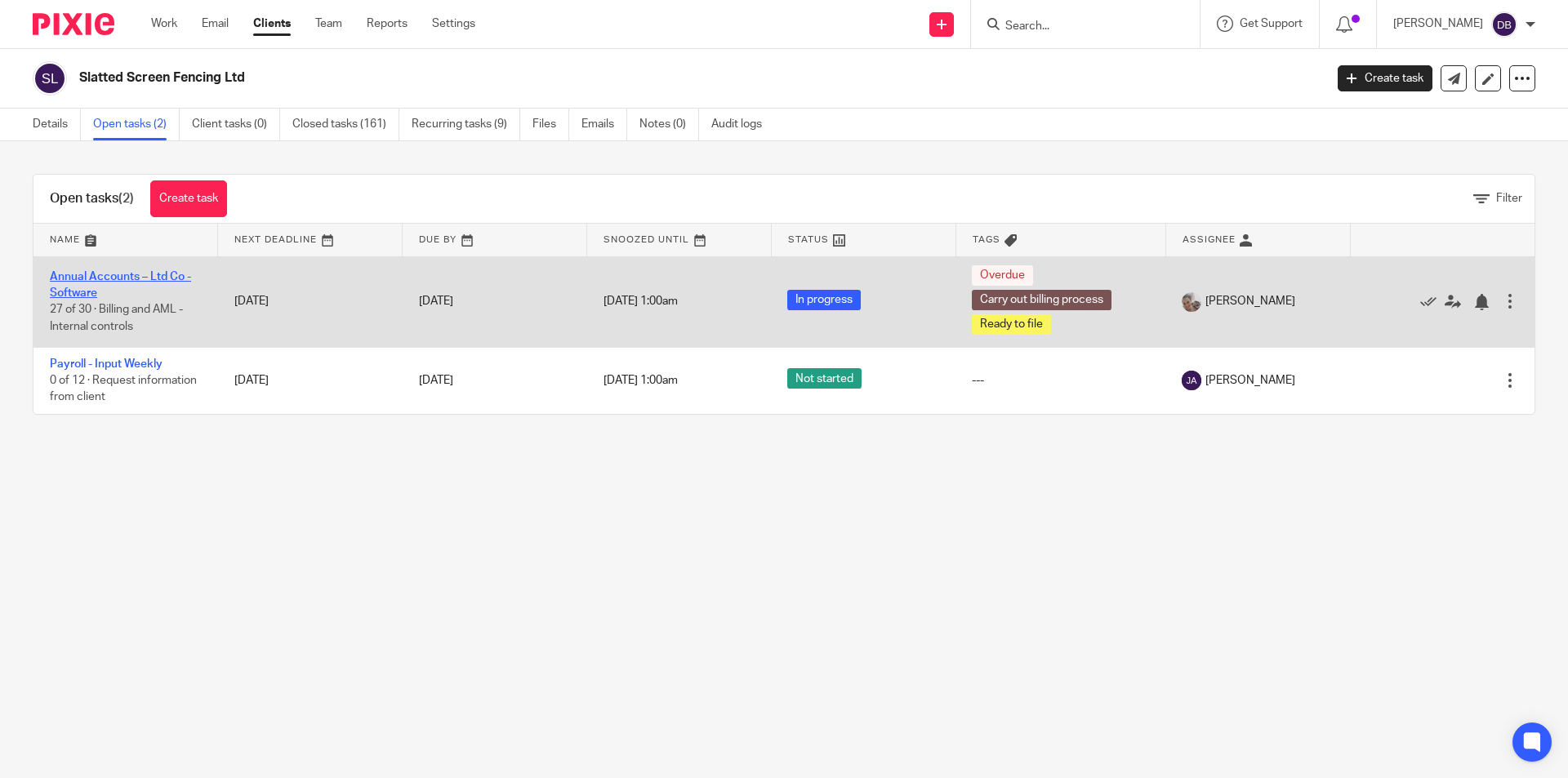
click at [107, 272] on link "Annual Accounts – Ltd Co - Software" at bounding box center [121, 285] width 142 height 28
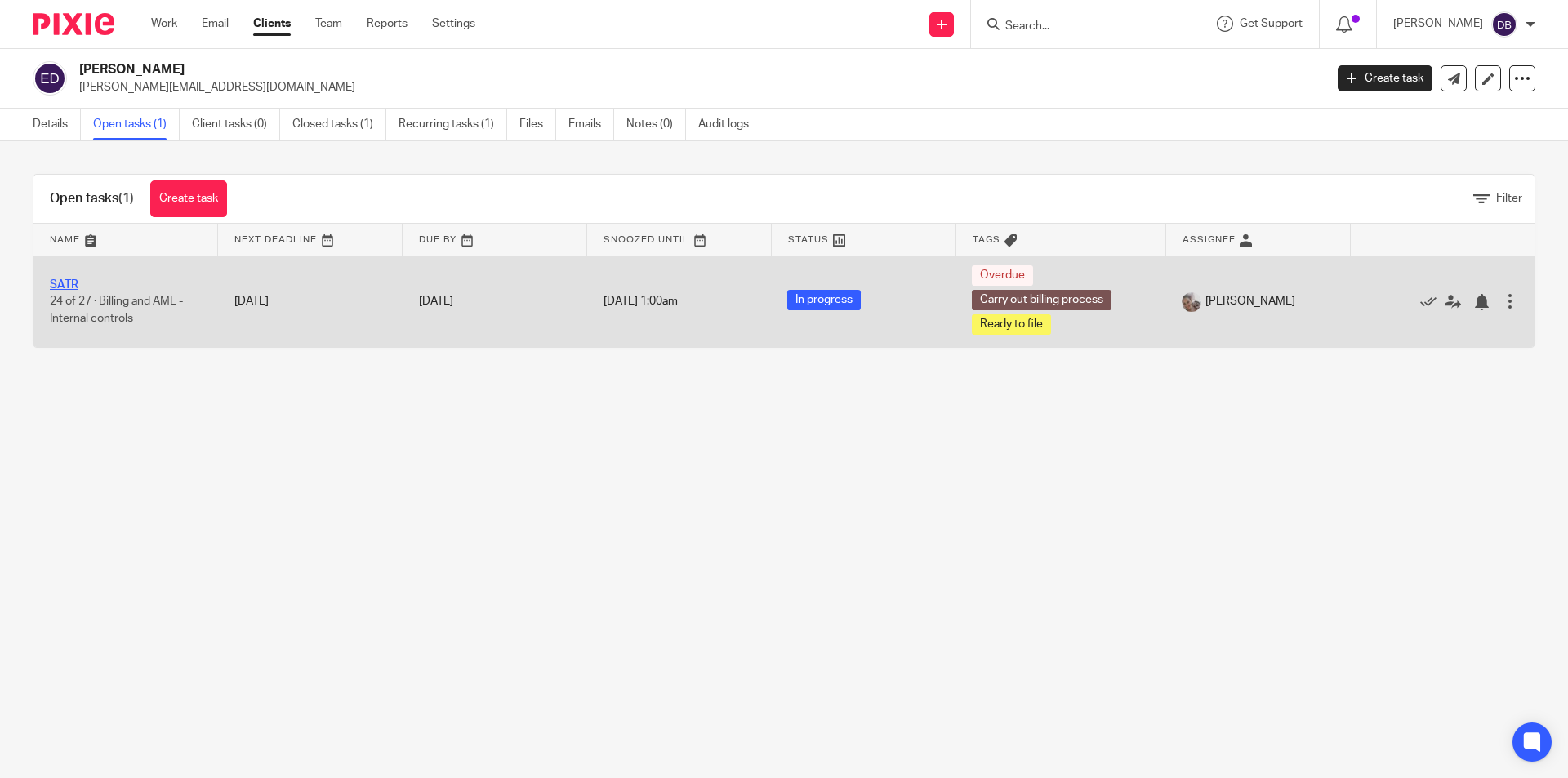
click at [69, 282] on link "SATR" at bounding box center [64, 285] width 29 height 11
click at [62, 282] on link "SATR" at bounding box center [64, 285] width 29 height 11
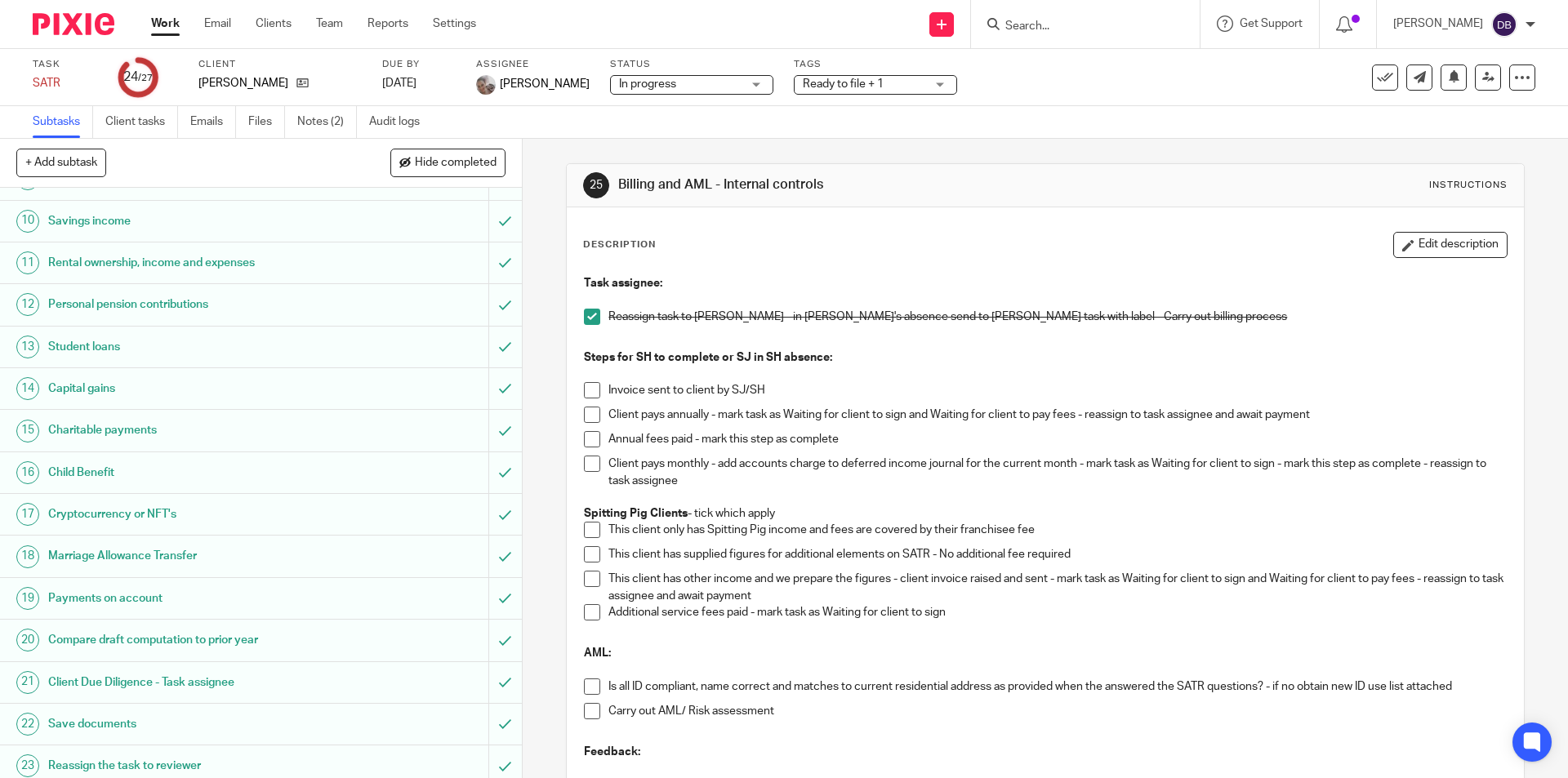
scroll to position [558, 0]
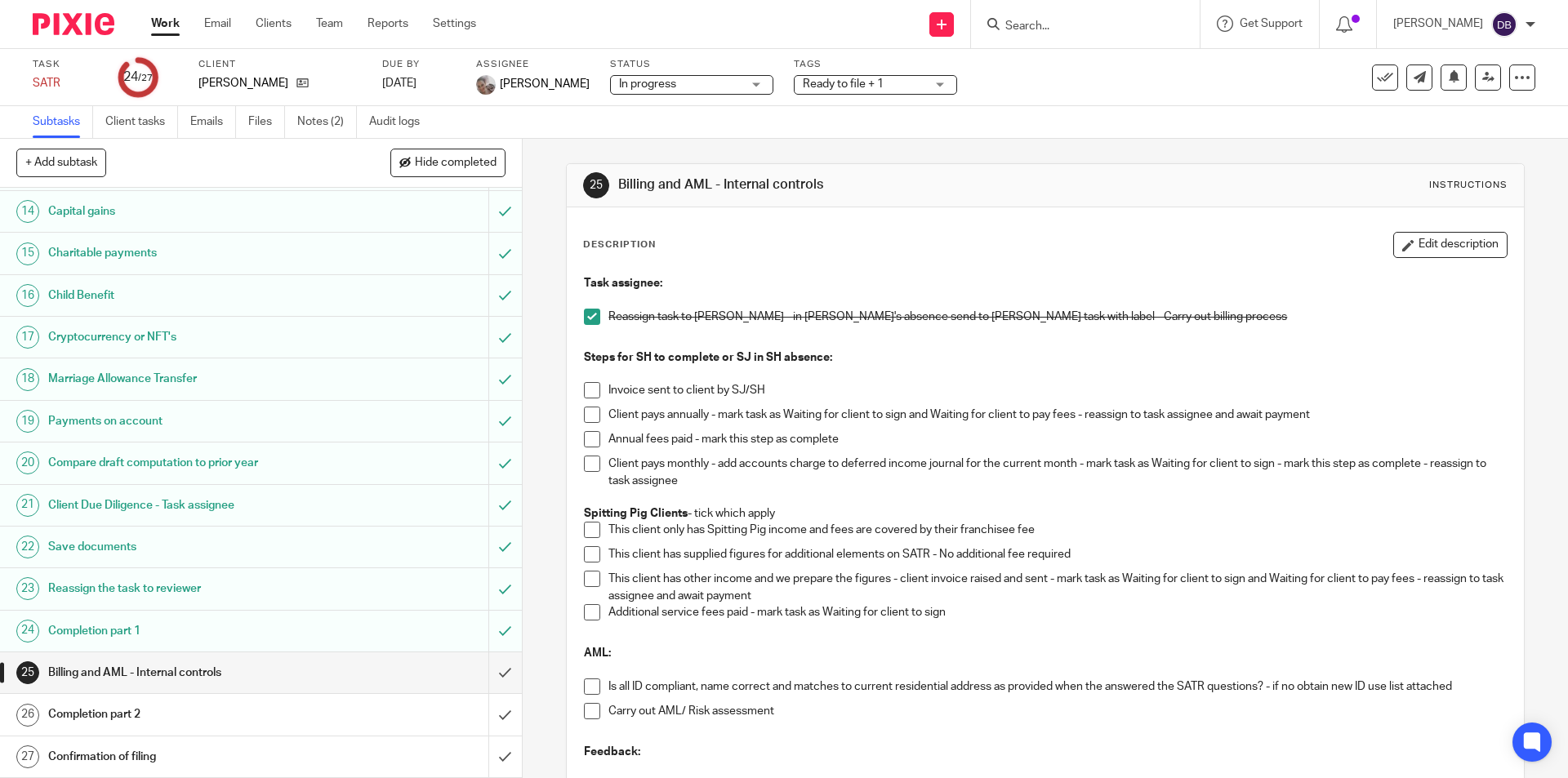
click at [348, 716] on div "Completion part 2" at bounding box center [259, 714] width 424 height 24
